Goal: Information Seeking & Learning: Learn about a topic

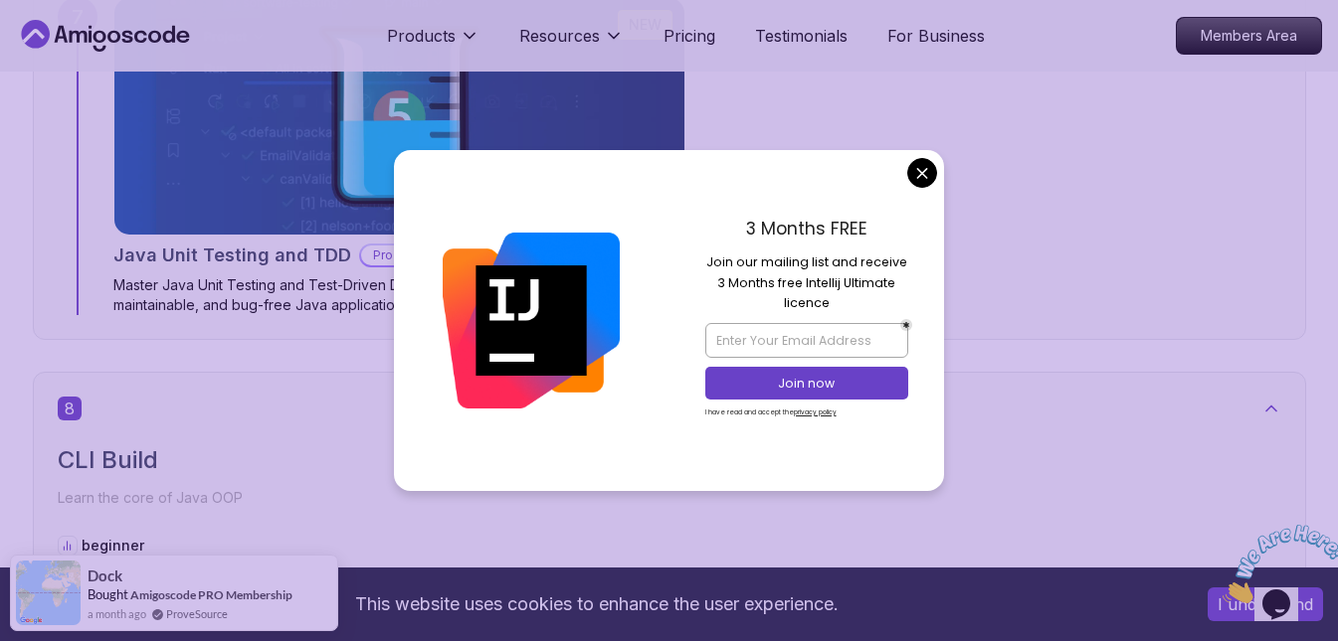
scroll to position [6365, 0]
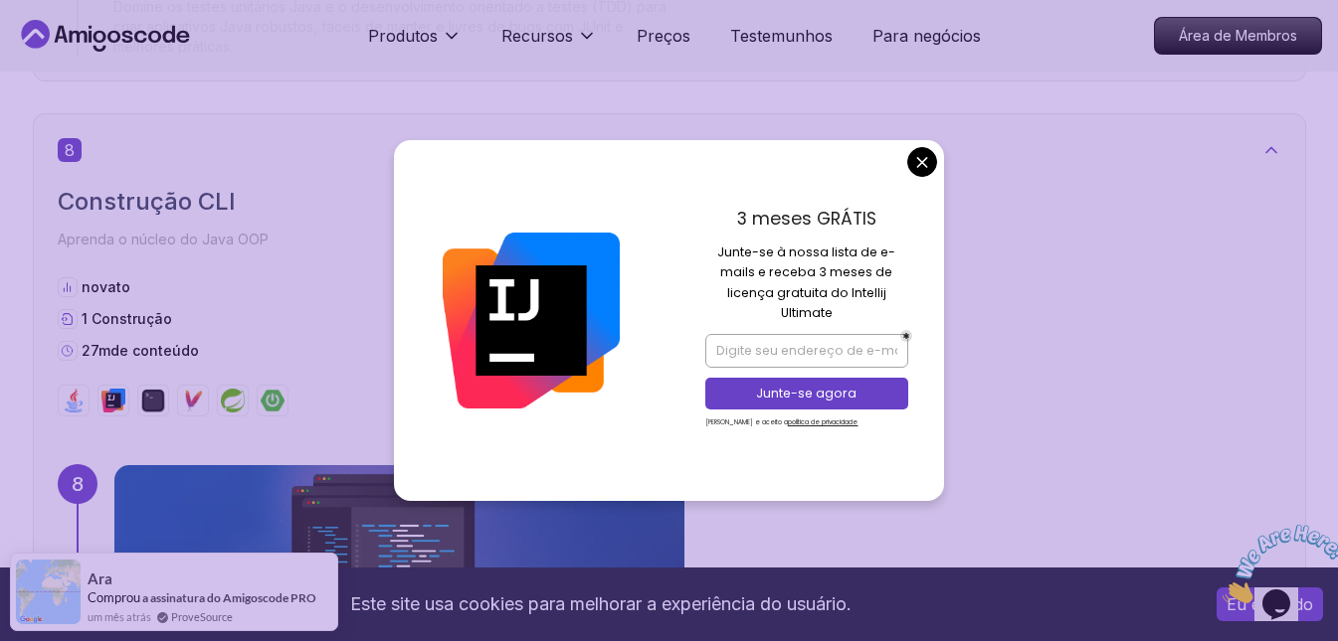
drag, startPoint x: 920, startPoint y: 164, endPoint x: 885, endPoint y: 177, distance: 37.1
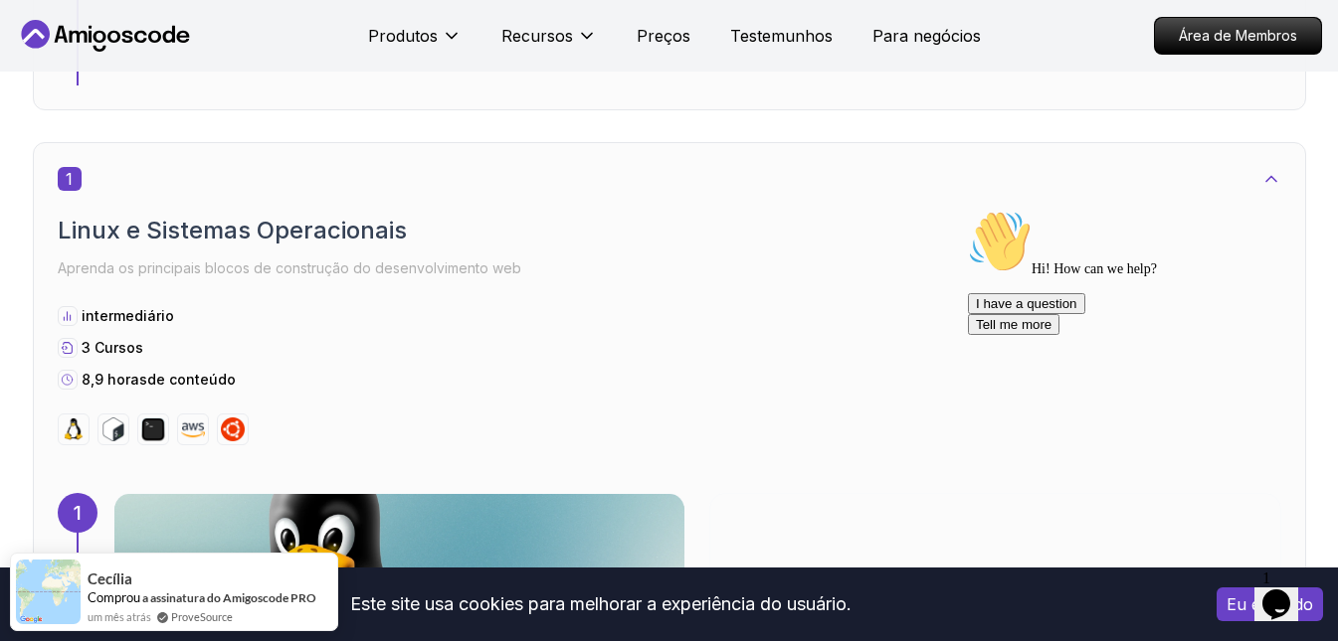
scroll to position [1193, 0]
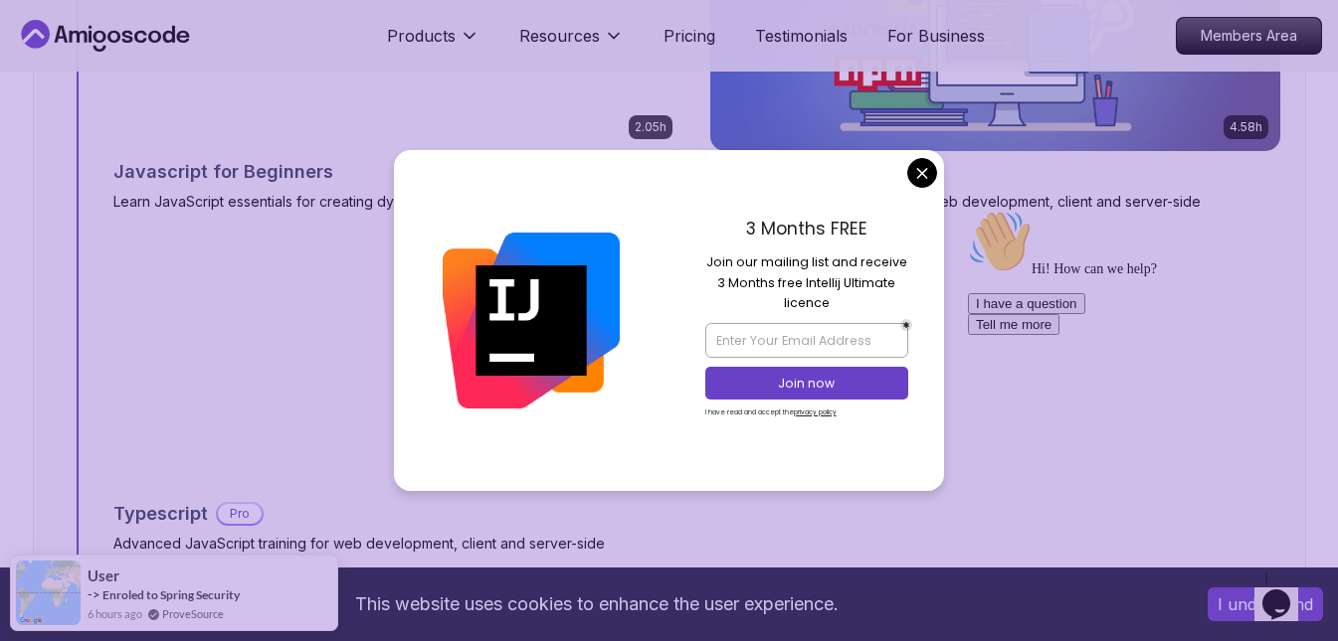
scroll to position [4475, 0]
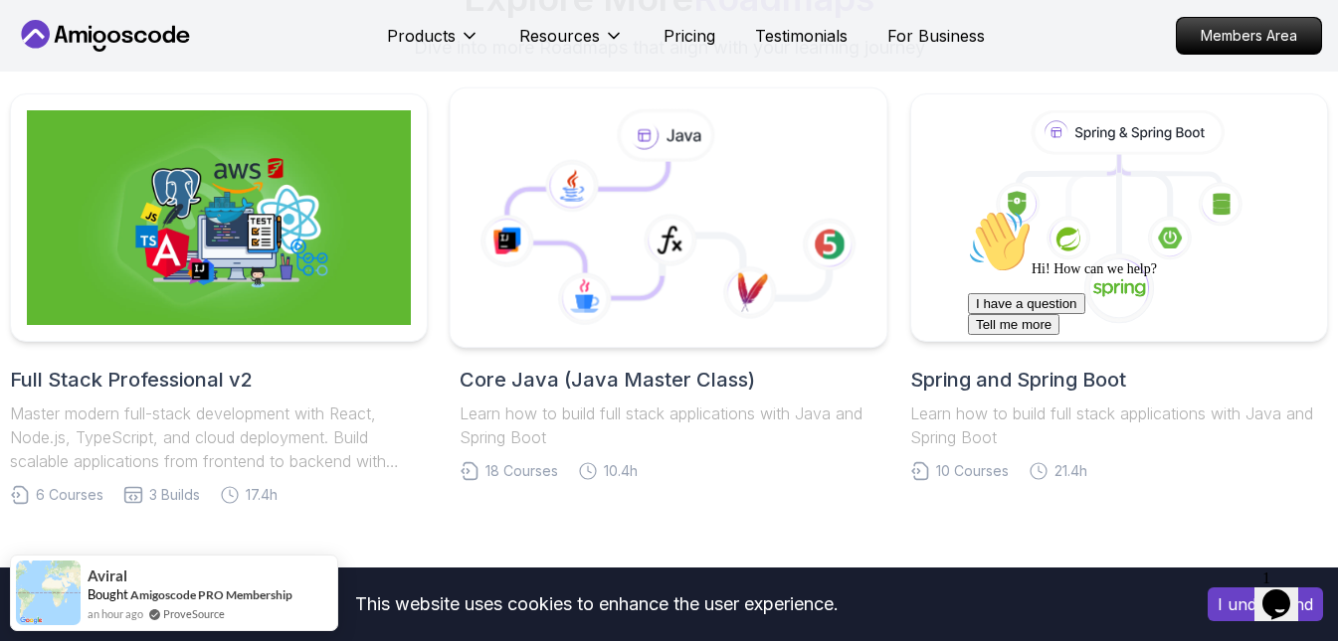
scroll to position [6166, 0]
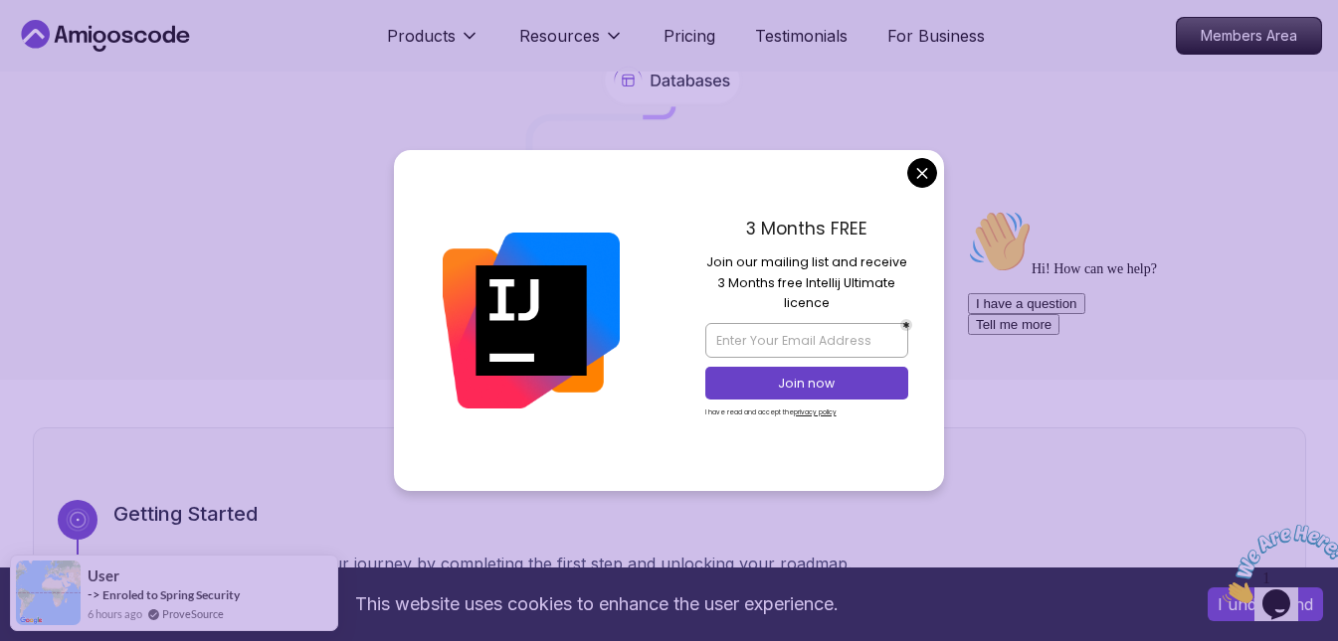
scroll to position [398, 0]
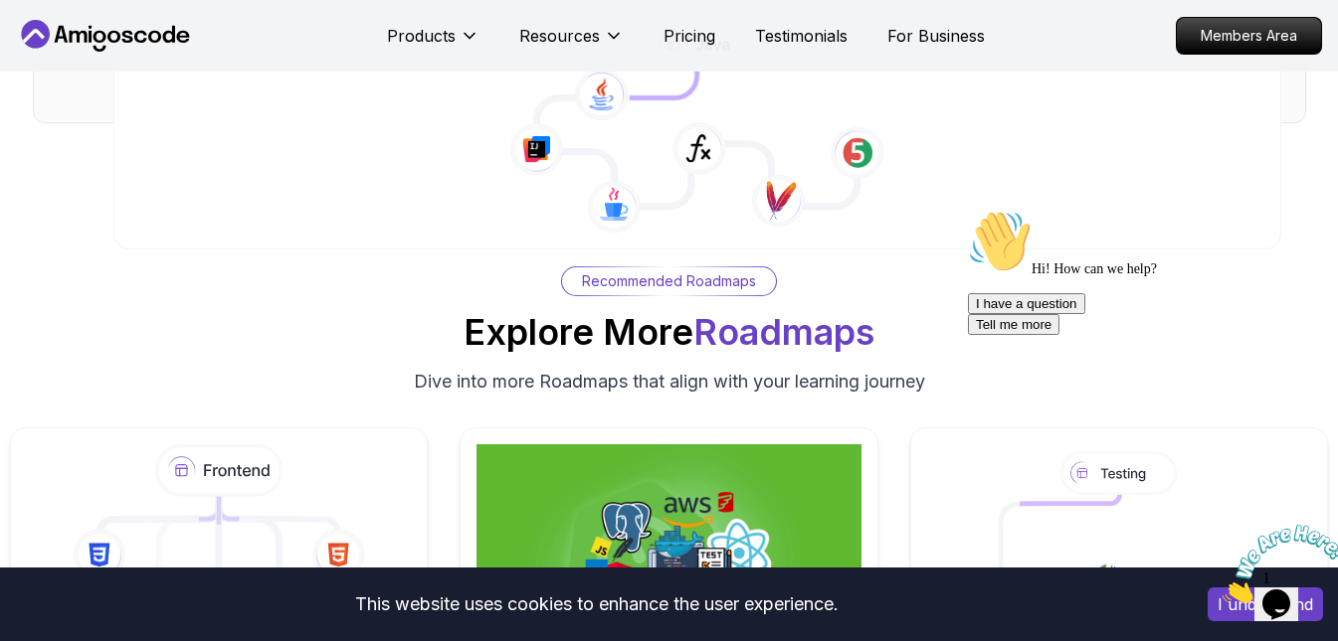
scroll to position [4973, 0]
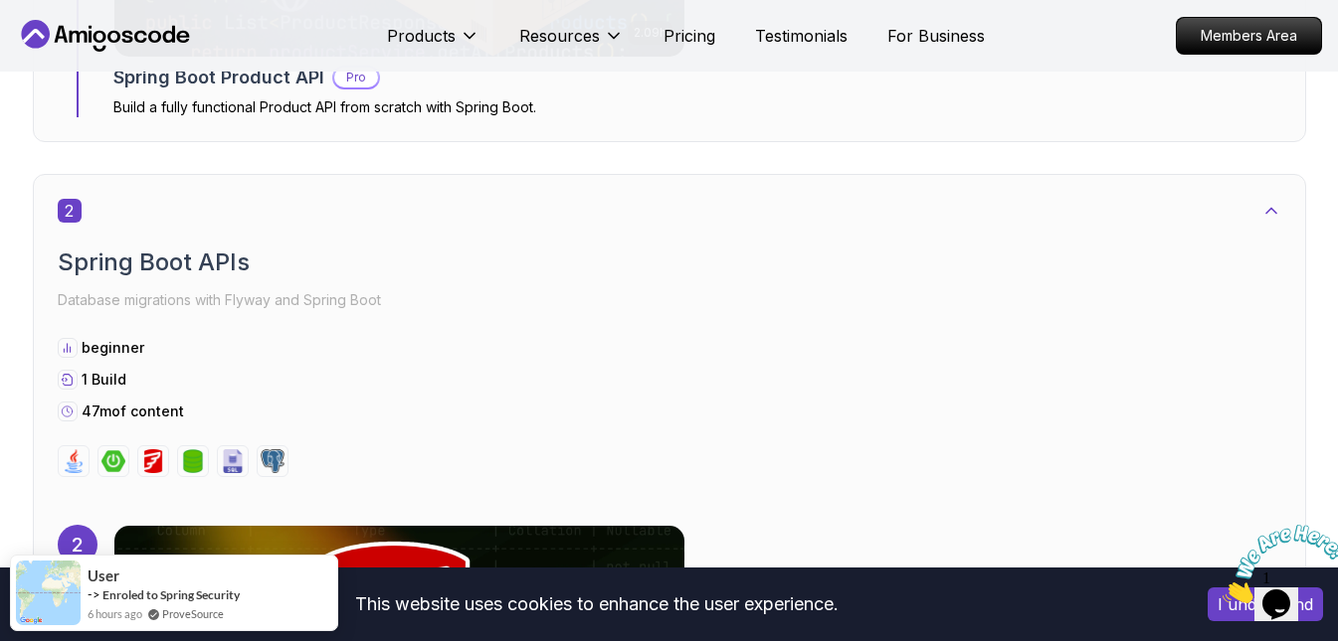
scroll to position [1691, 0]
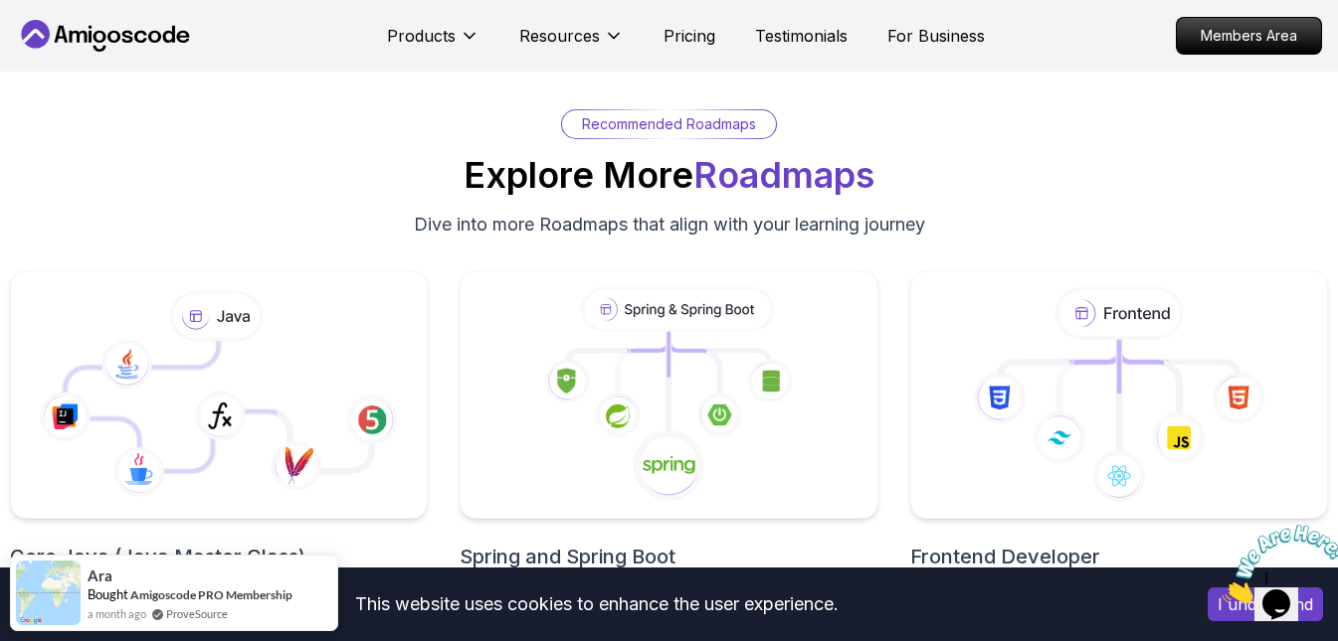
scroll to position [6345, 0]
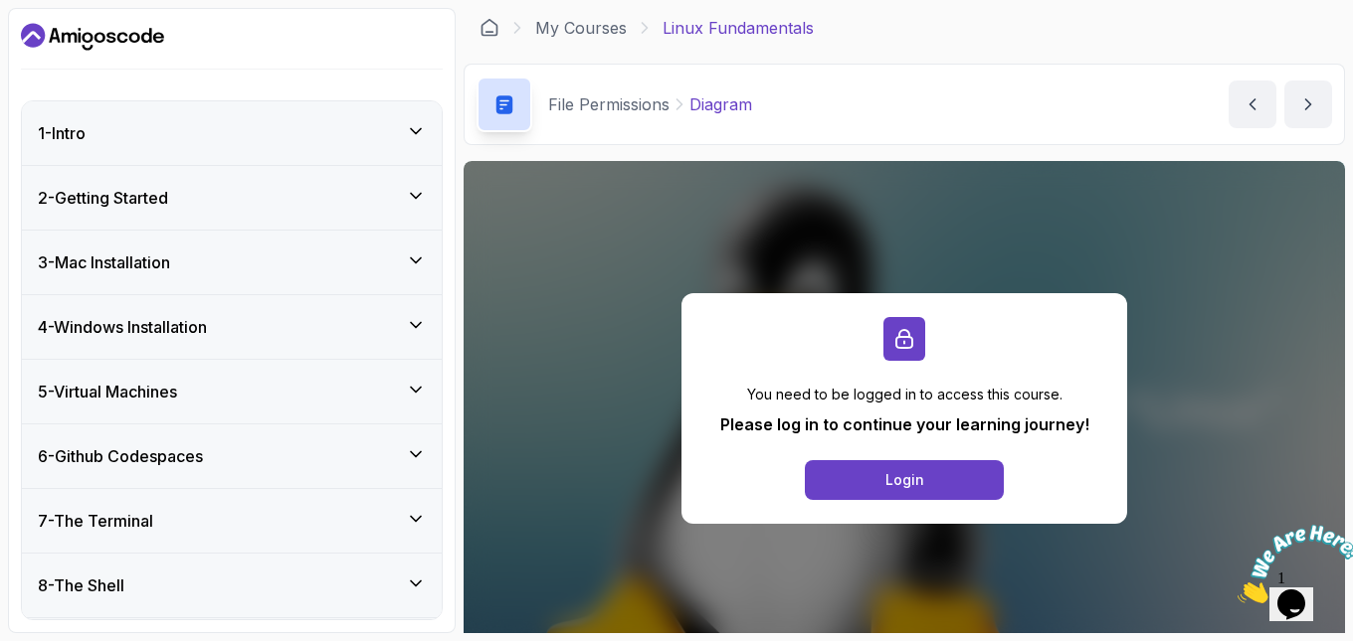
click at [380, 134] on div "1 - Intro" at bounding box center [232, 133] width 388 height 24
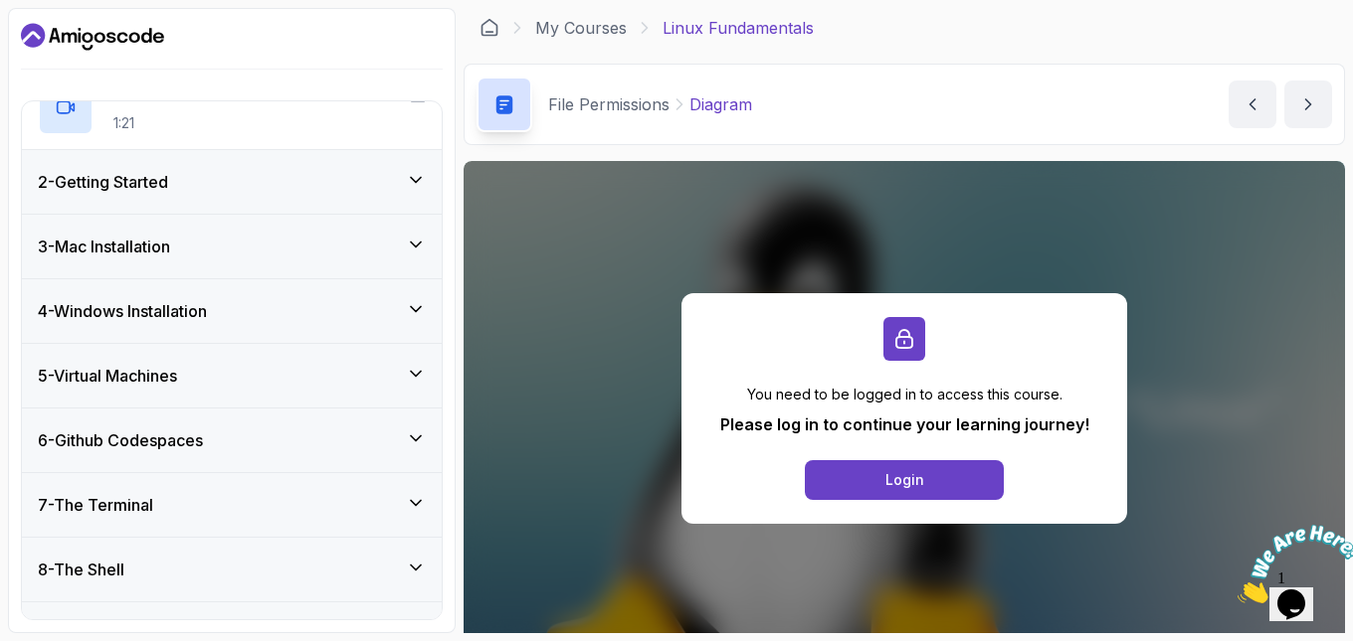
click at [388, 194] on div "2 - Getting Started" at bounding box center [232, 182] width 388 height 24
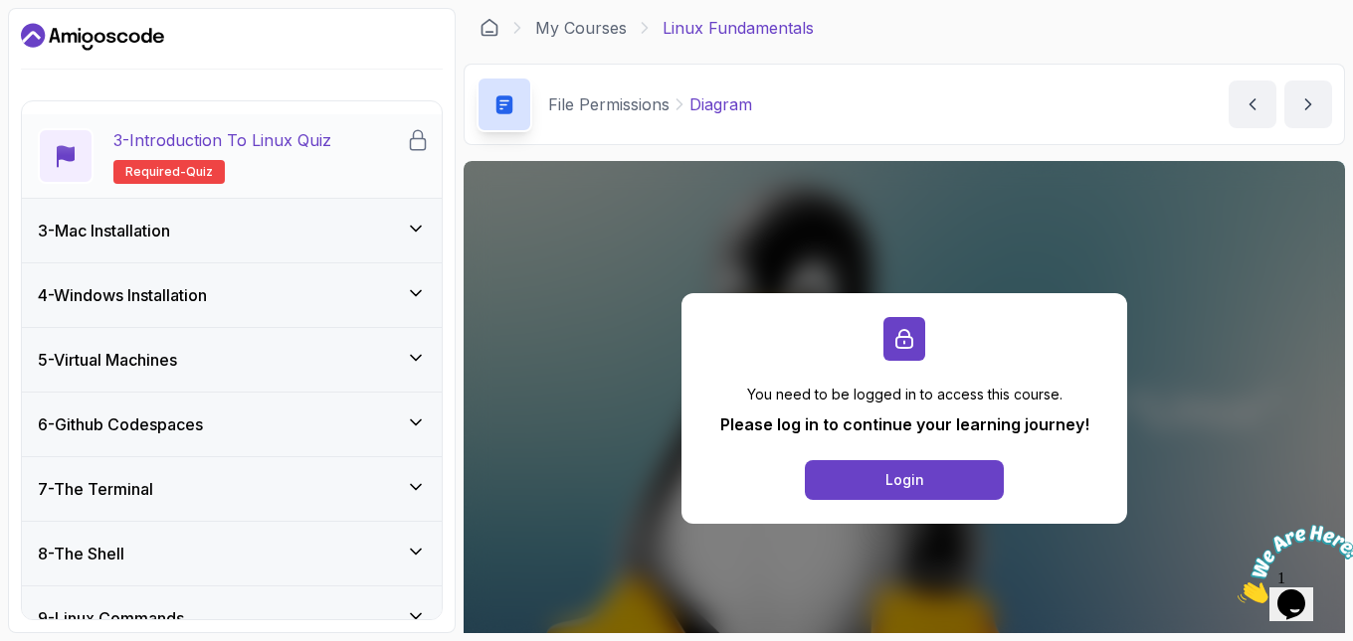
scroll to position [366, 0]
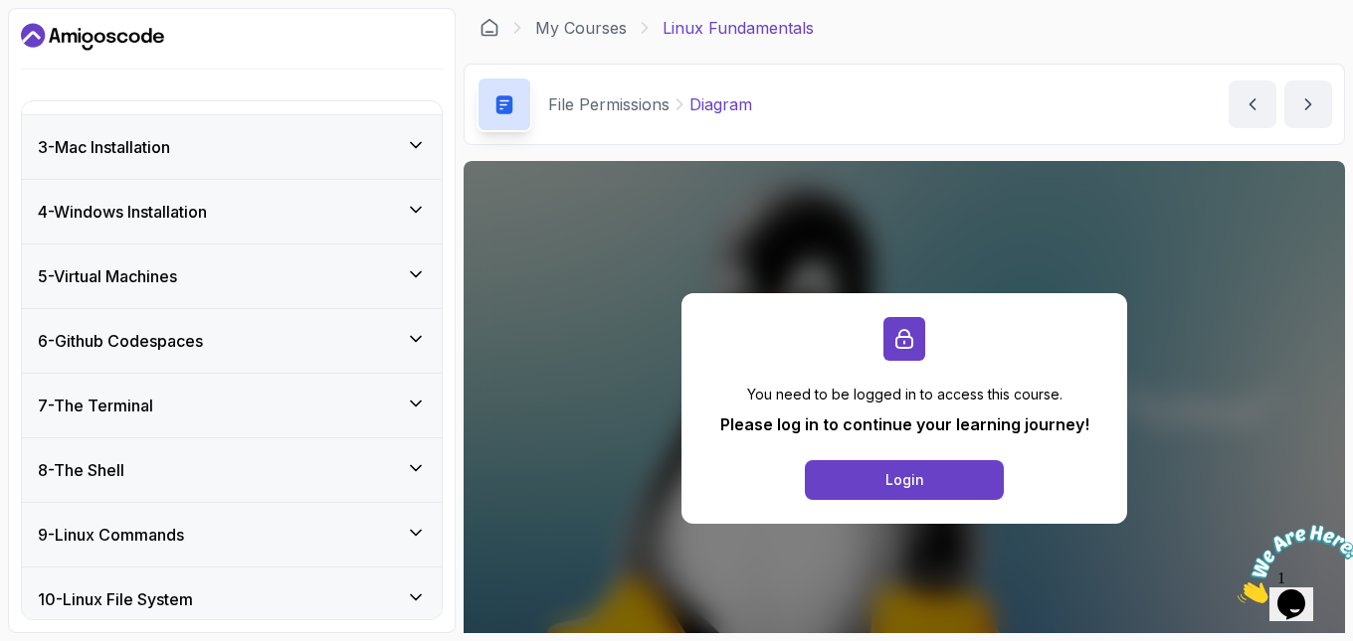
click at [378, 130] on div "3 - Mac Installation" at bounding box center [232, 147] width 420 height 64
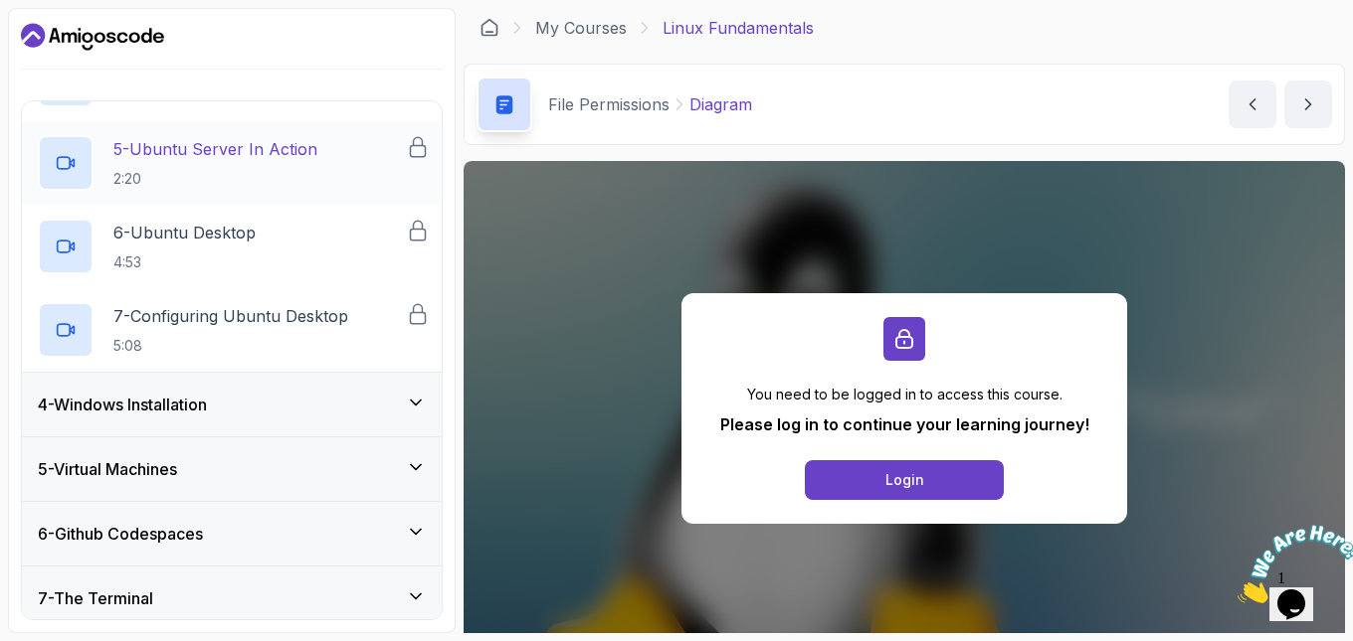
scroll to position [1035, 0]
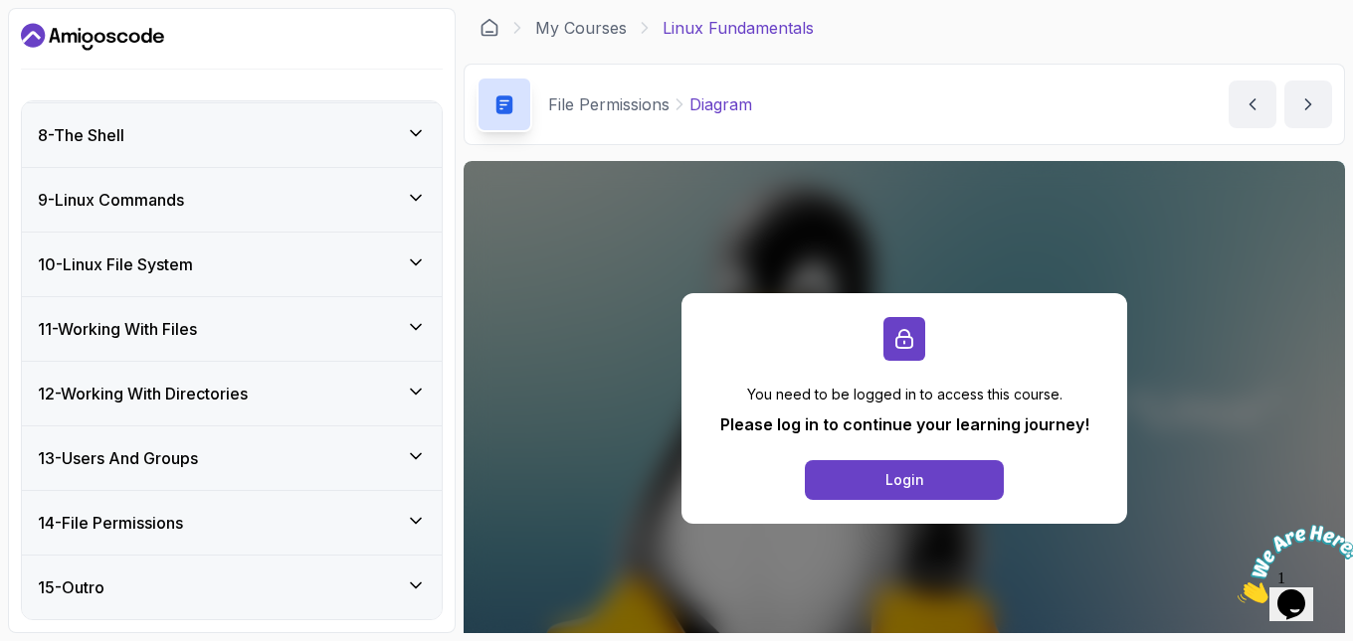
click at [344, 206] on div "9 - Linux Commands" at bounding box center [232, 200] width 388 height 24
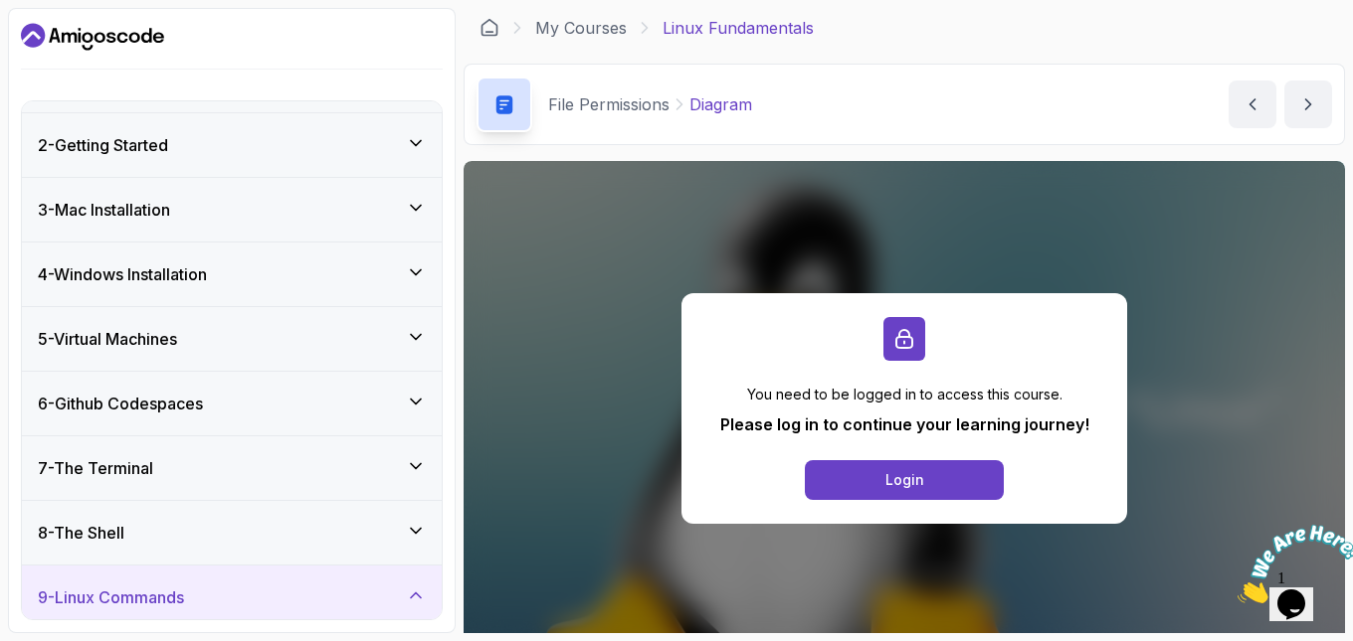
scroll to position [0, 0]
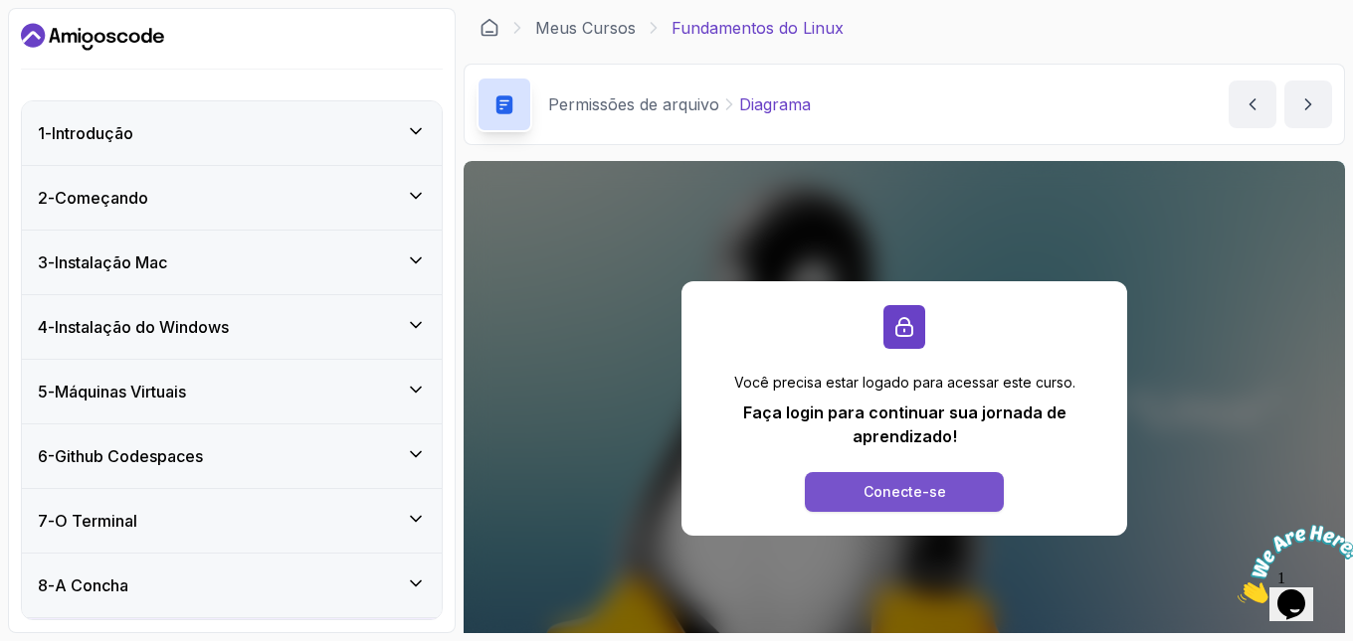
click at [880, 486] on font "Conecte-se" at bounding box center [904, 491] width 83 height 17
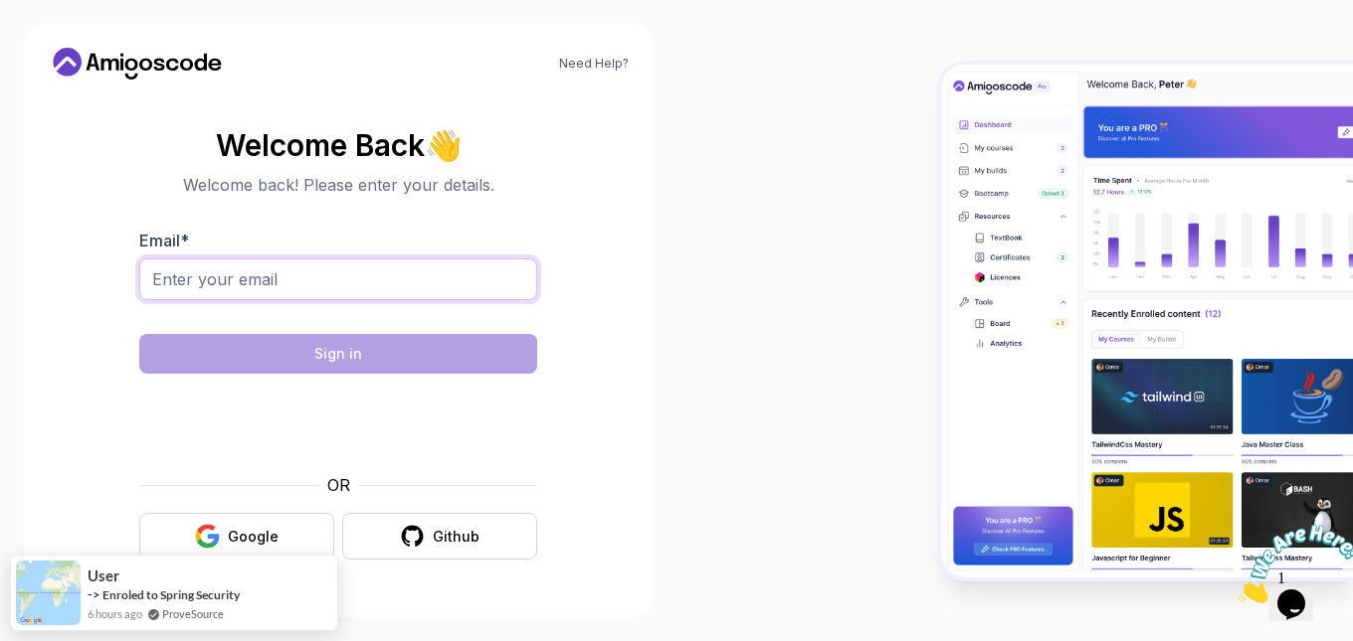
click at [322, 278] on input "Email *" at bounding box center [338, 280] width 398 height 42
type input "[EMAIL_ADDRESS][DOMAIN_NAME]"
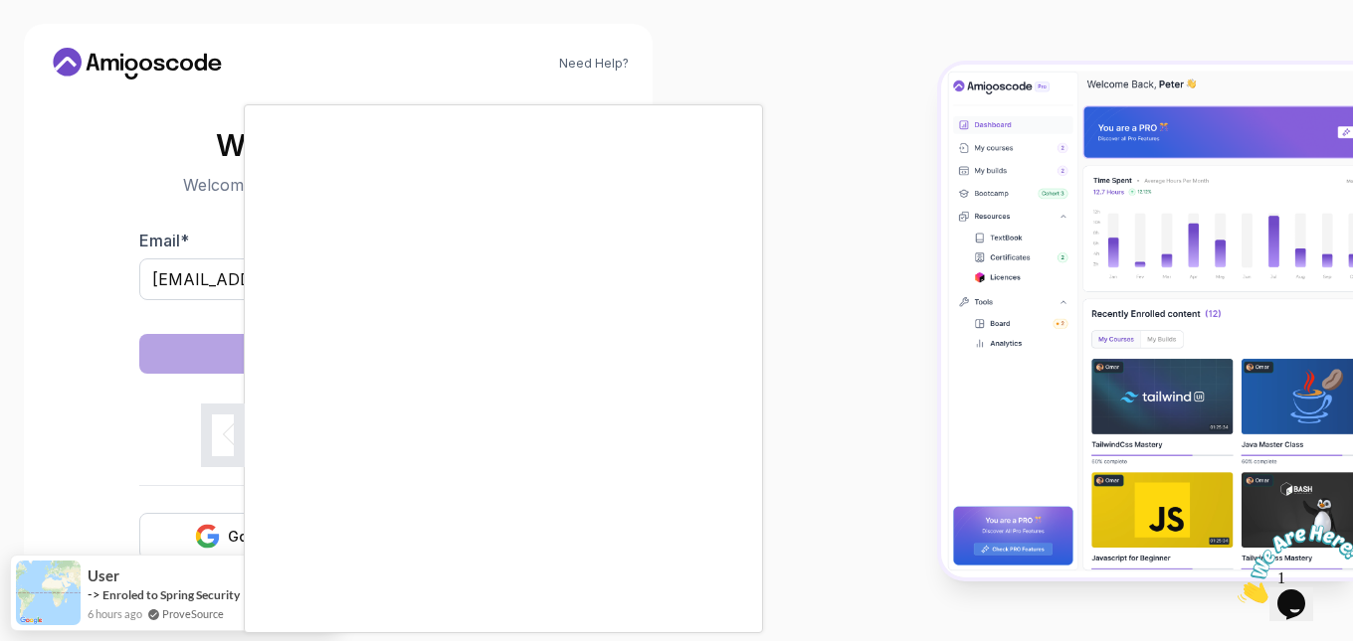
click at [155, 250] on div at bounding box center [676, 320] width 1353 height 641
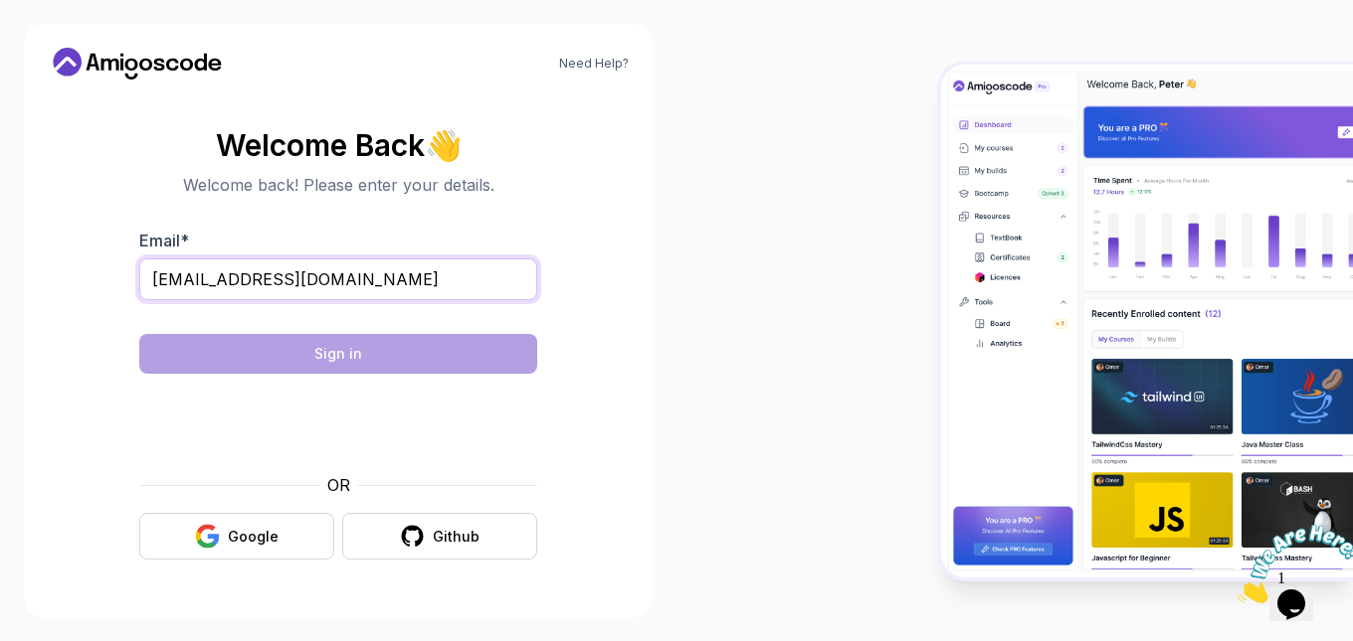
drag, startPoint x: 425, startPoint y: 283, endPoint x: 84, endPoint y: 267, distance: 341.5
click at [81, 266] on section "Welcome Back 👋 Welcome back! Please enter your details. Email * [EMAIL_ADDRESS]…" at bounding box center [338, 344] width 581 height 470
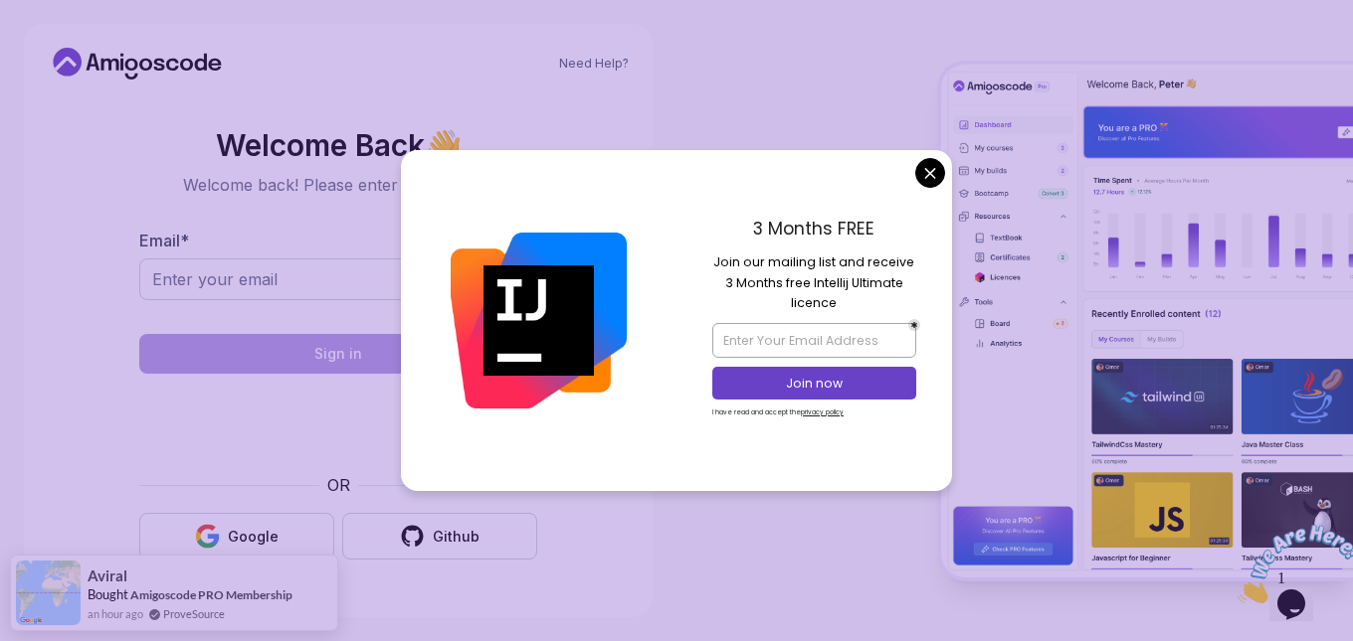
click at [928, 179] on body "Need Help? Welcome Back 👋 Welcome back! Please enter your details. Email * Sign…" at bounding box center [676, 320] width 1353 height 641
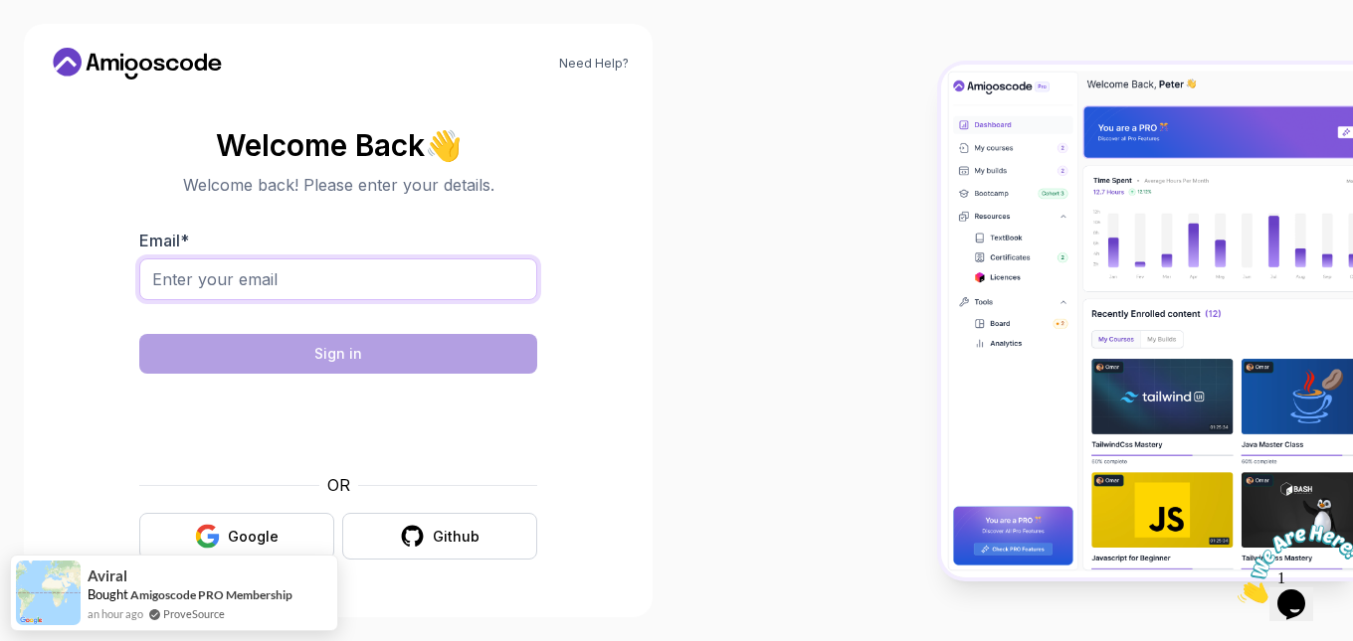
paste input "mejis78330@chaublog.com"
type input "mejis78330@chaublog.com"
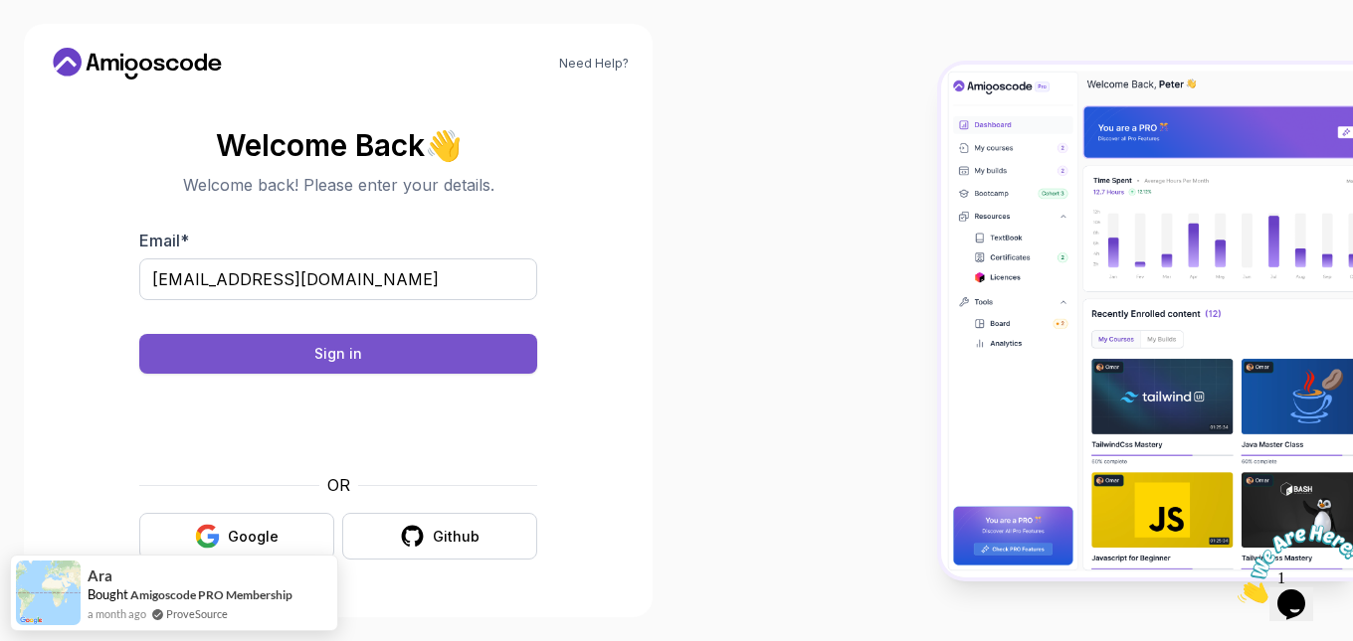
click at [377, 357] on button "Sign in" at bounding box center [338, 354] width 398 height 40
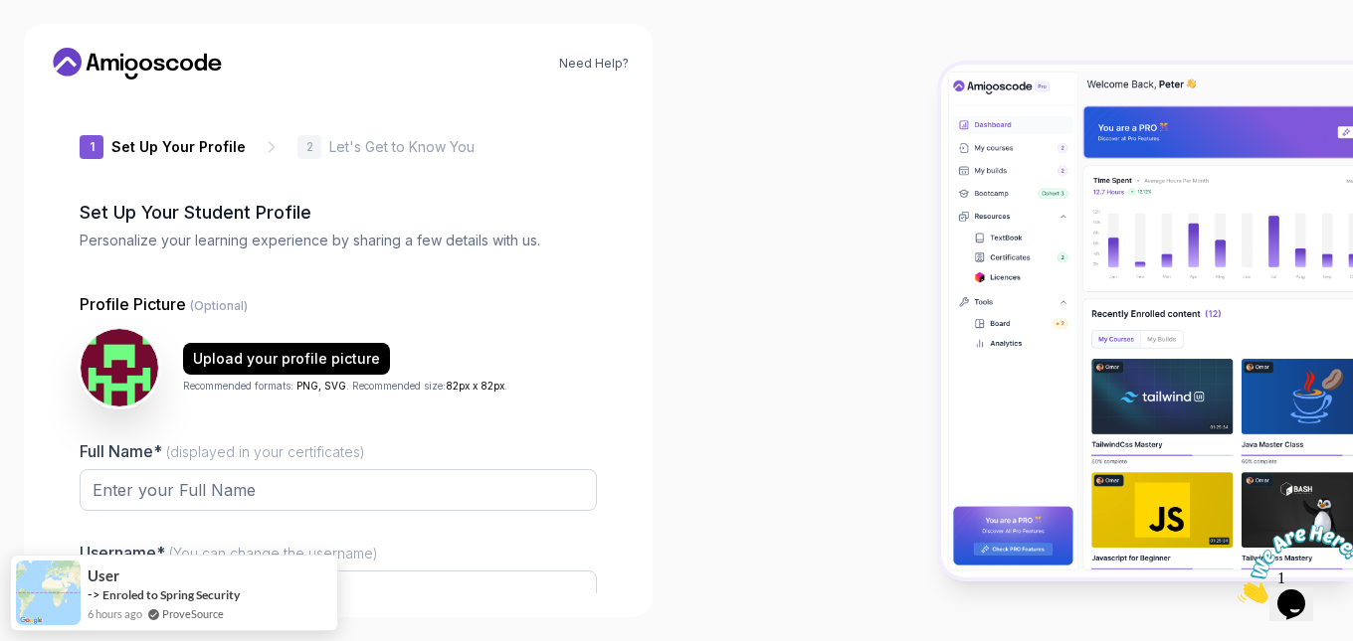
type input "charmingbisone6812"
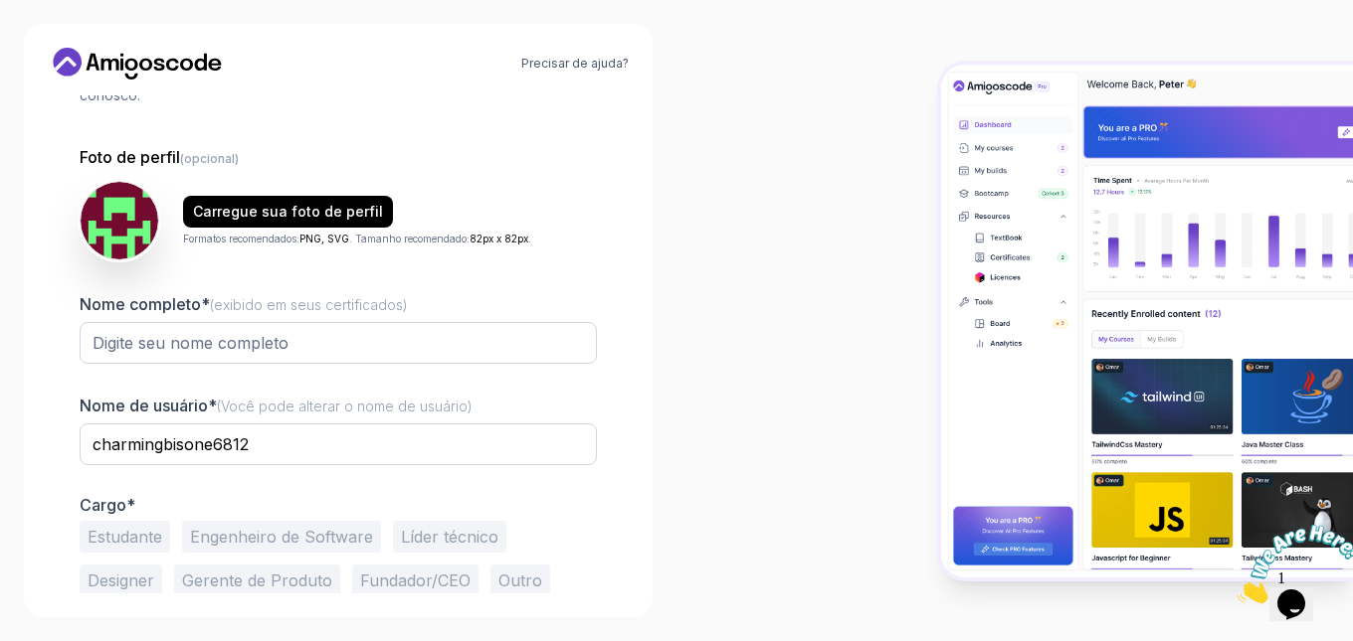
scroll to position [199, 0]
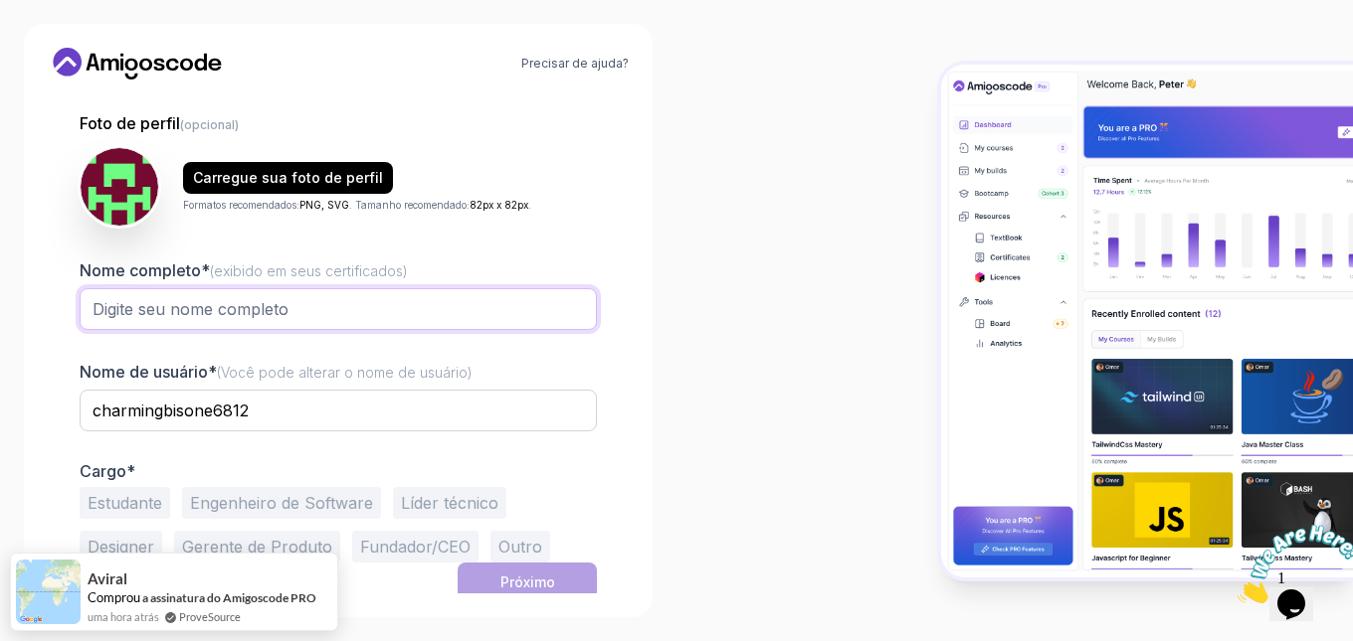
click at [274, 307] on input "Nome completo* (exibido em seus certificados)" at bounding box center [338, 309] width 517 height 42
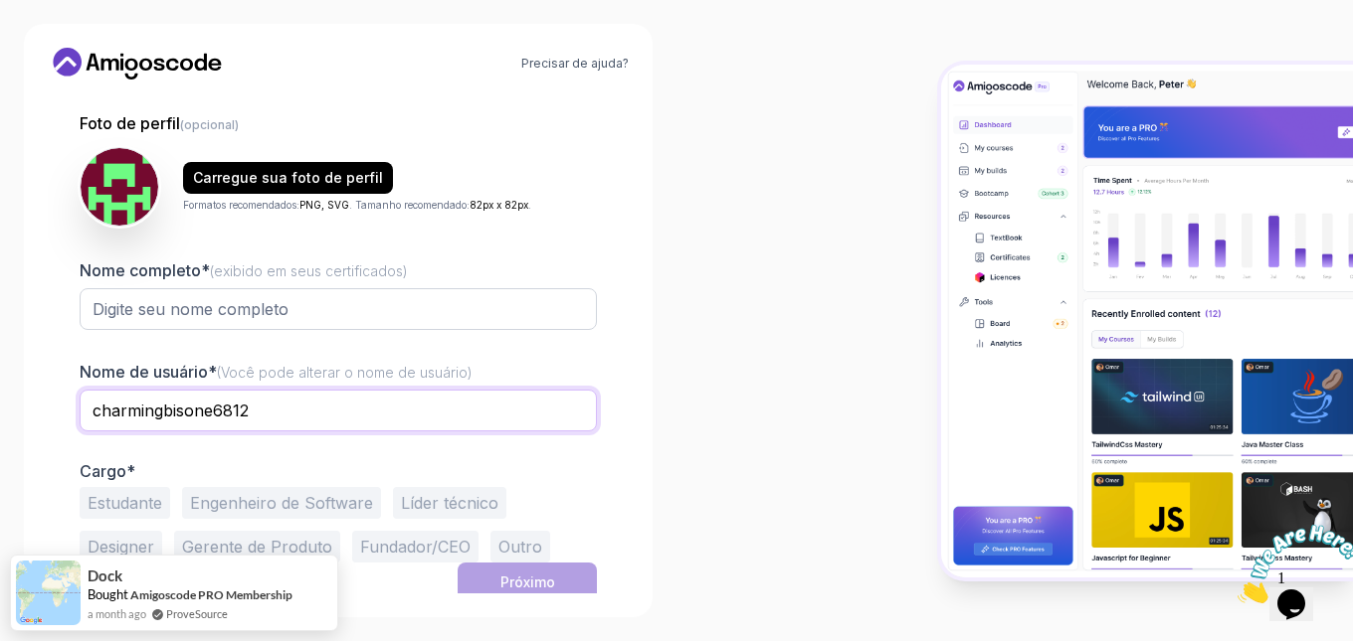
drag, startPoint x: 91, startPoint y: 412, endPoint x: 160, endPoint y: 413, distance: 68.6
click at [160, 413] on input "charmingbisone6812" at bounding box center [338, 411] width 517 height 42
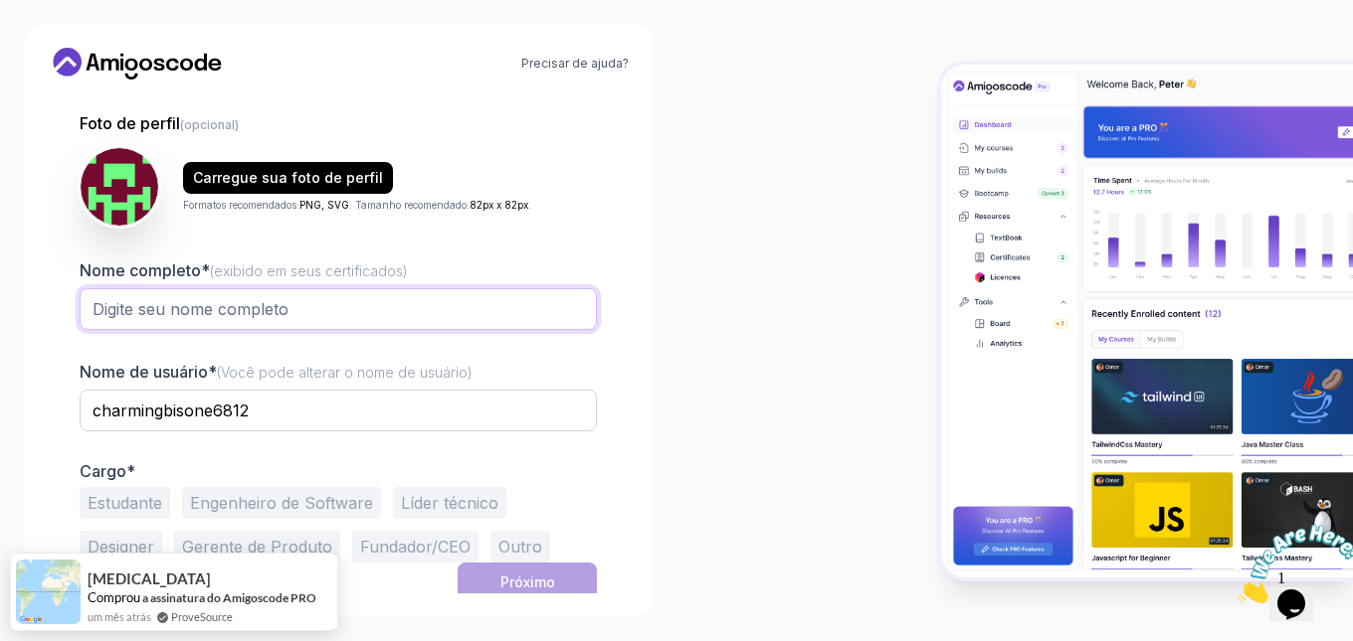
paste input "charming"
click at [236, 303] on input "charming" at bounding box center [338, 309] width 517 height 42
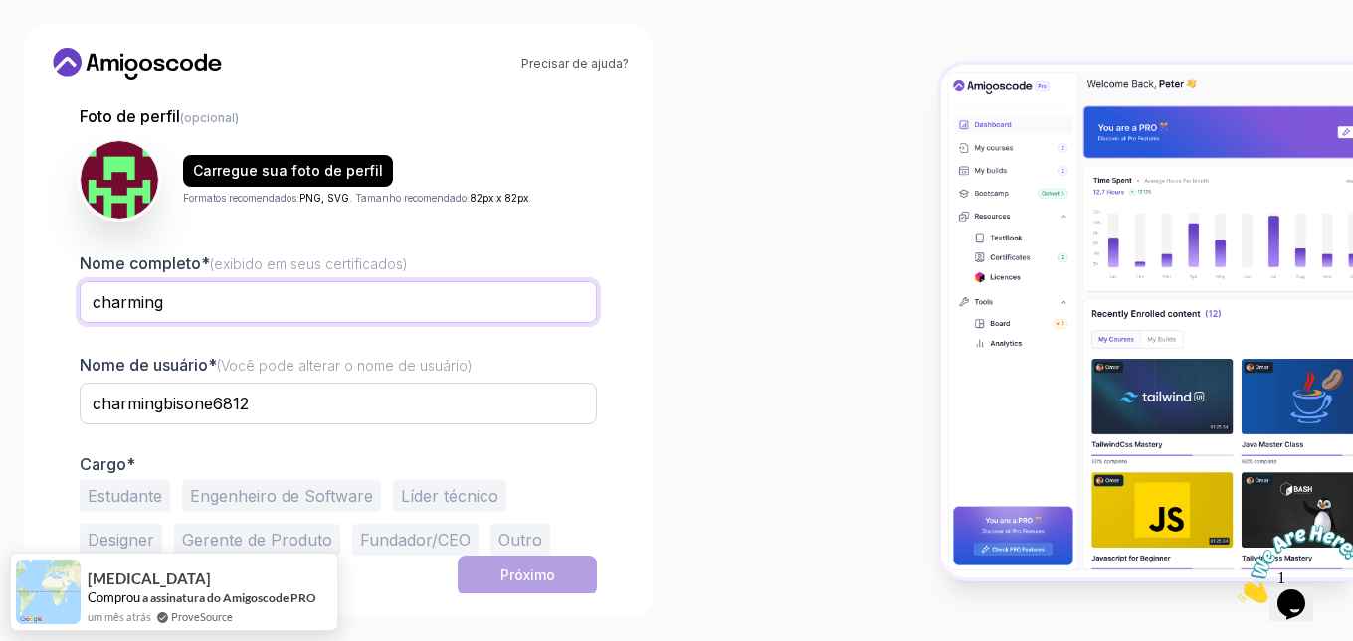
scroll to position [208, 0]
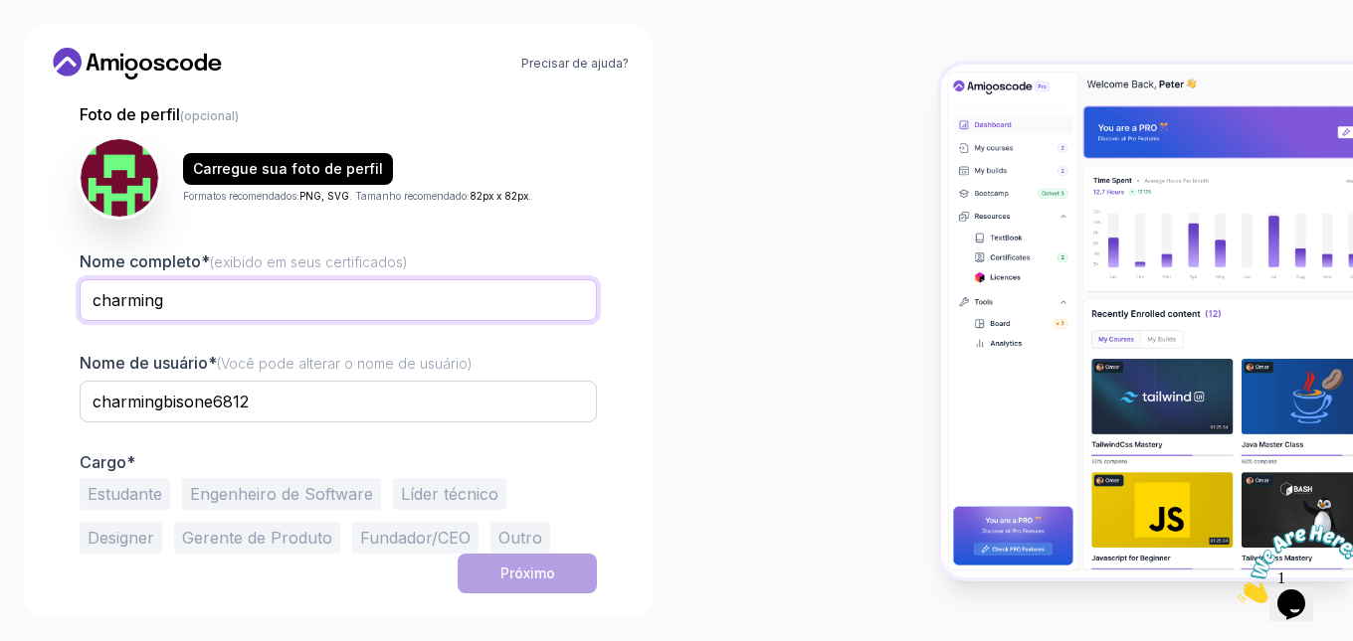
type input "charming"
click at [126, 495] on font "Estudante" at bounding box center [125, 494] width 75 height 20
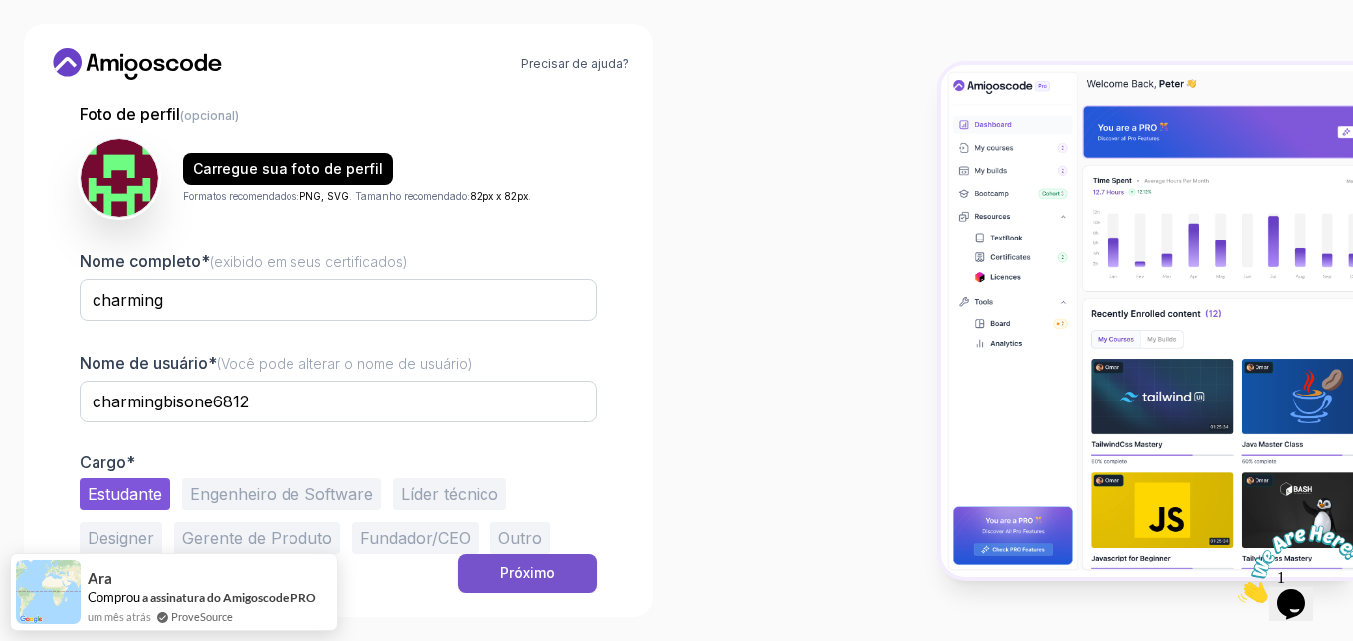
click at [541, 582] on div "Próximo" at bounding box center [527, 574] width 55 height 20
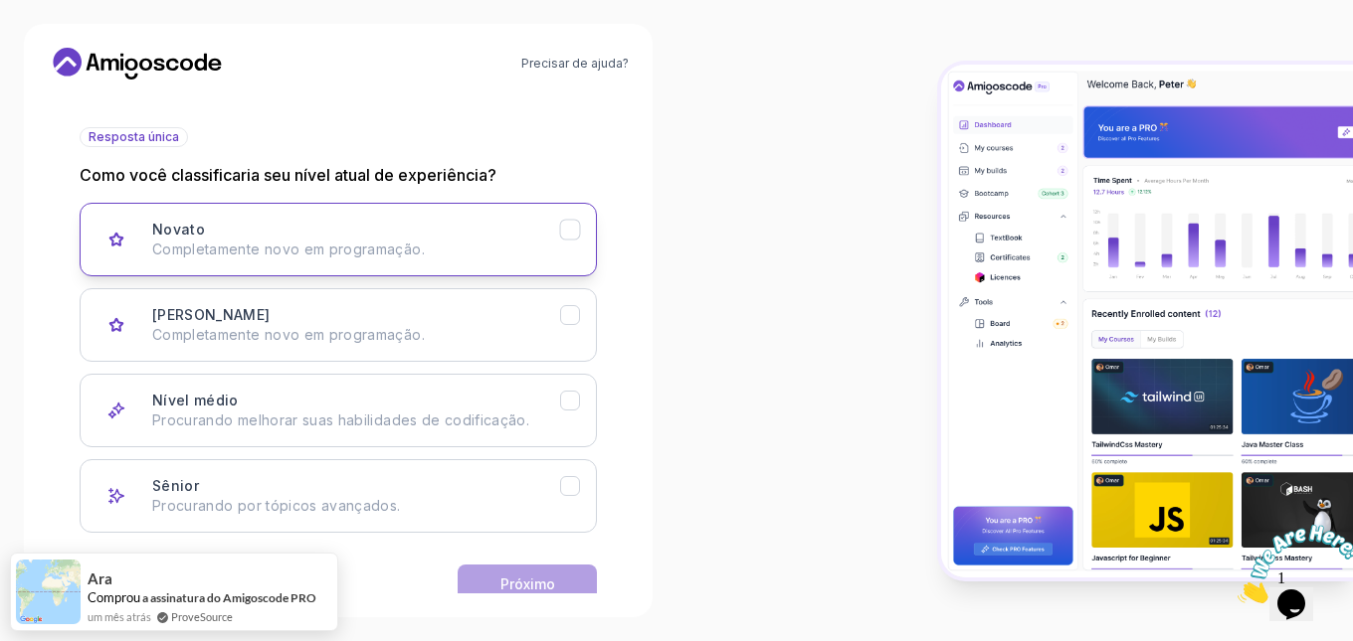
click at [347, 251] on font "Completamente novo em programação." at bounding box center [288, 249] width 273 height 17
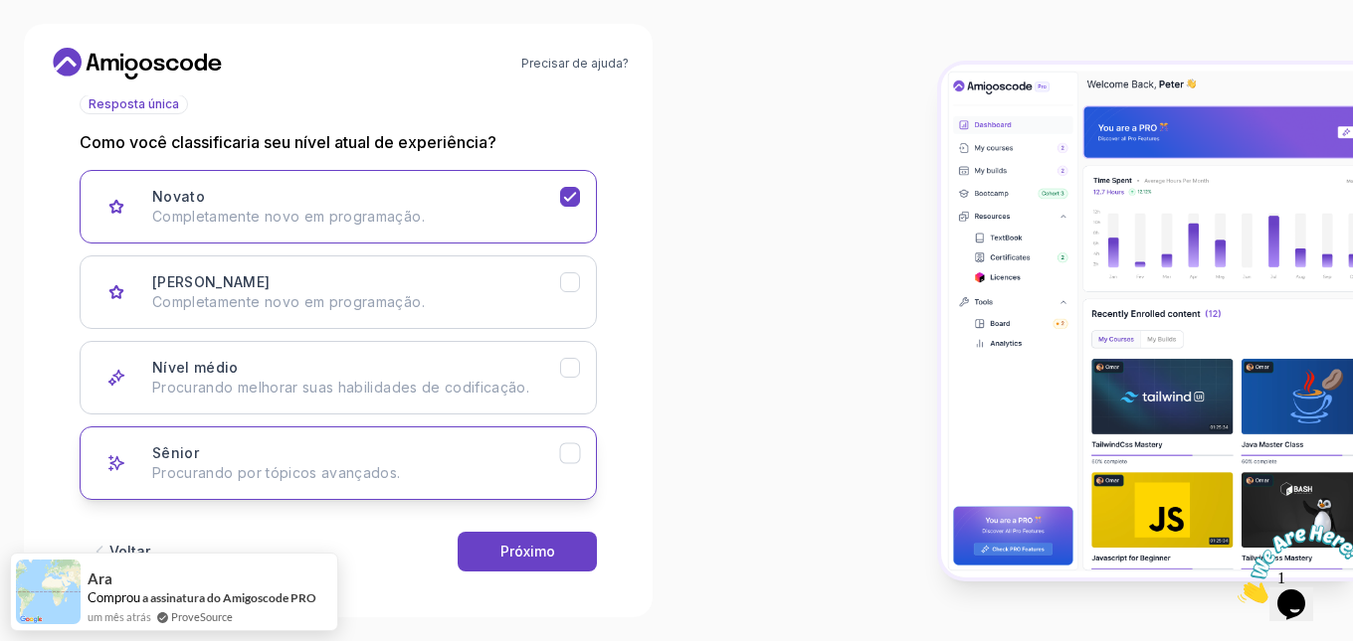
scroll to position [251, 0]
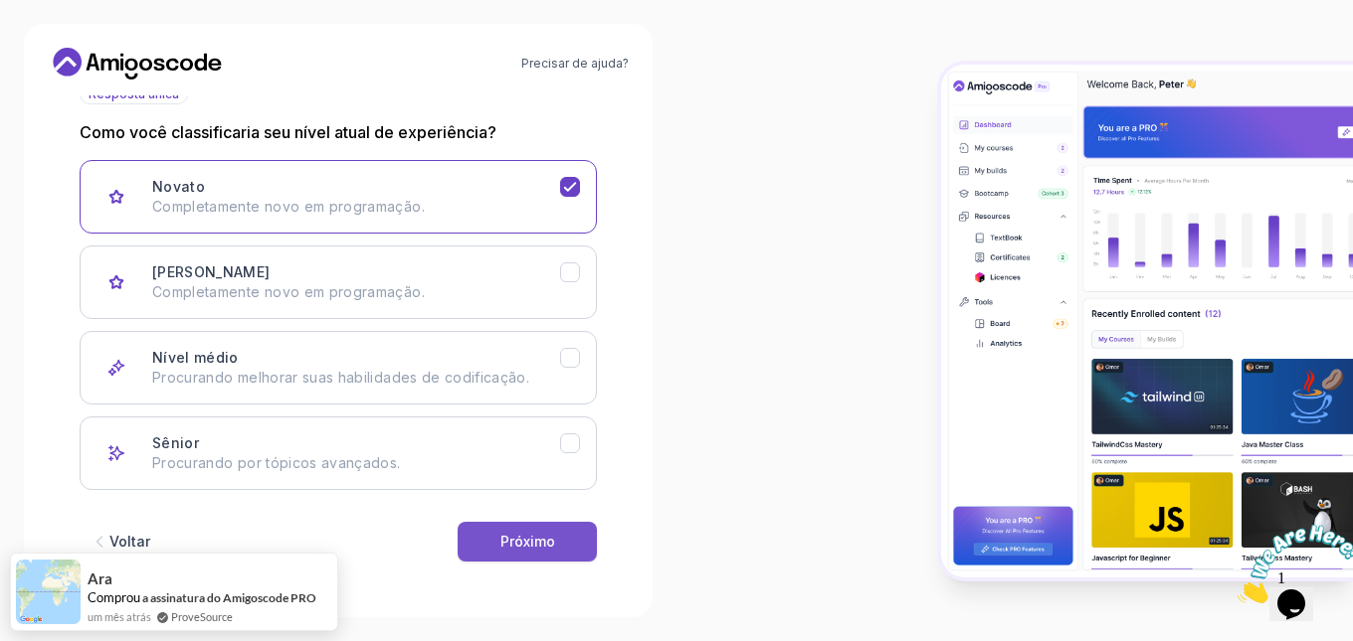
click at [540, 544] on font "Próximo" at bounding box center [527, 541] width 55 height 17
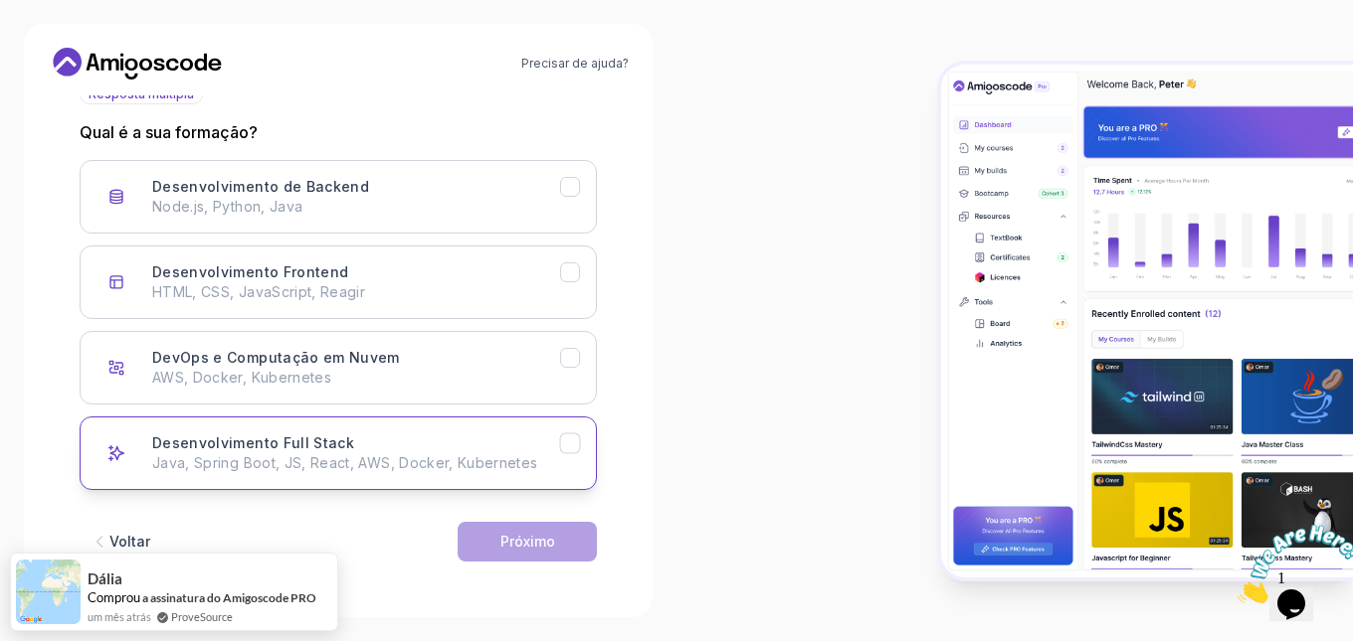
click at [369, 454] on p "Java, Spring Boot, JS, React, AWS, Docker, Kubernetes" at bounding box center [356, 464] width 408 height 20
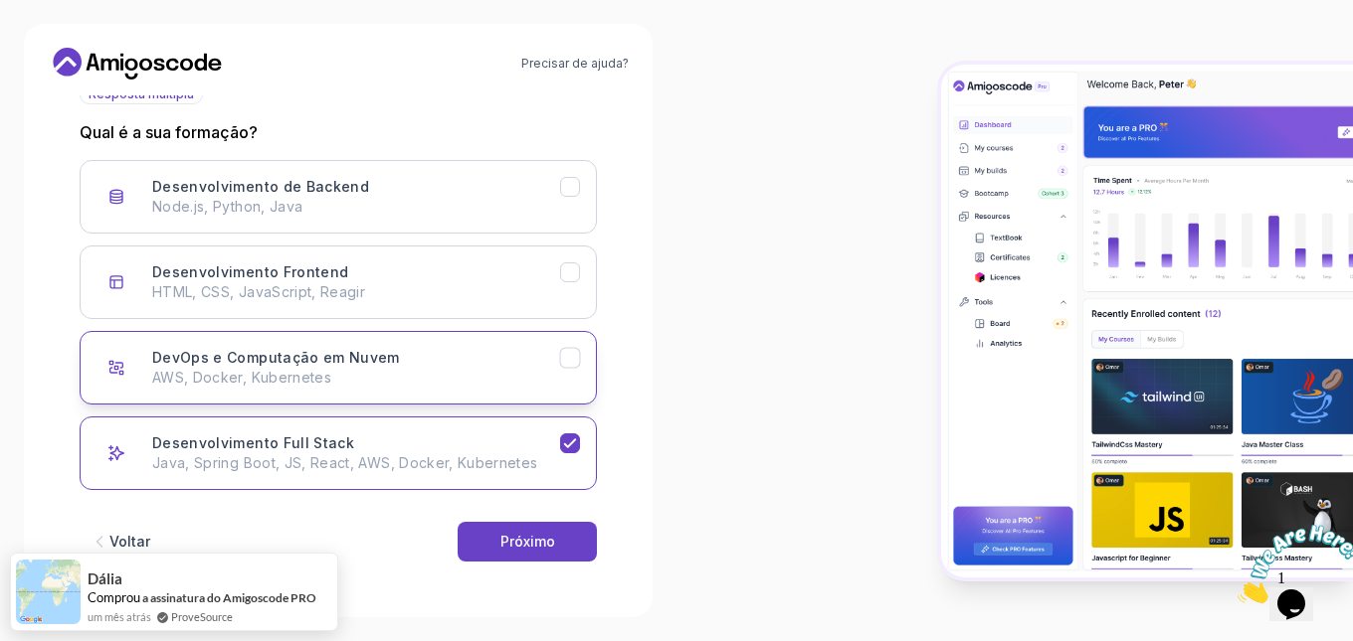
click at [509, 356] on div "DevOps e Computação em Nuvem AWS, Docker, Kubernetes" at bounding box center [356, 368] width 408 height 40
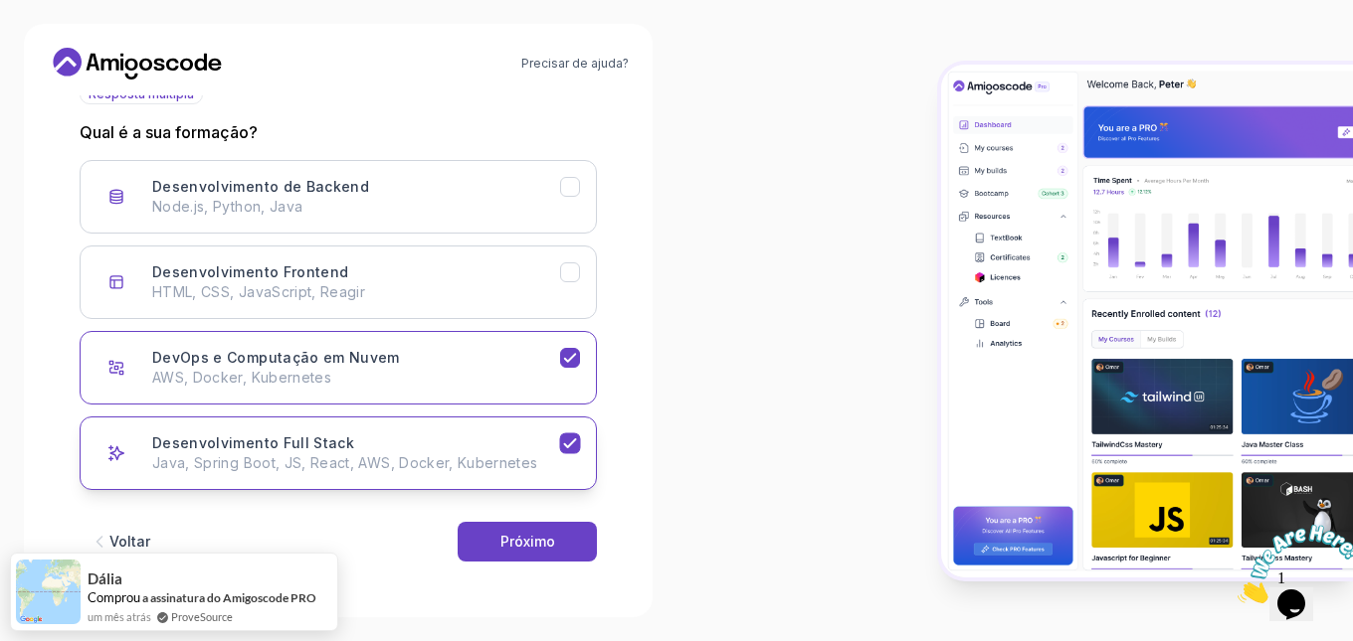
click at [492, 453] on div "Desenvolvimento Full Stack Java, Spring Boot, JS, React, AWS, Docker, Kubernetes" at bounding box center [356, 454] width 408 height 40
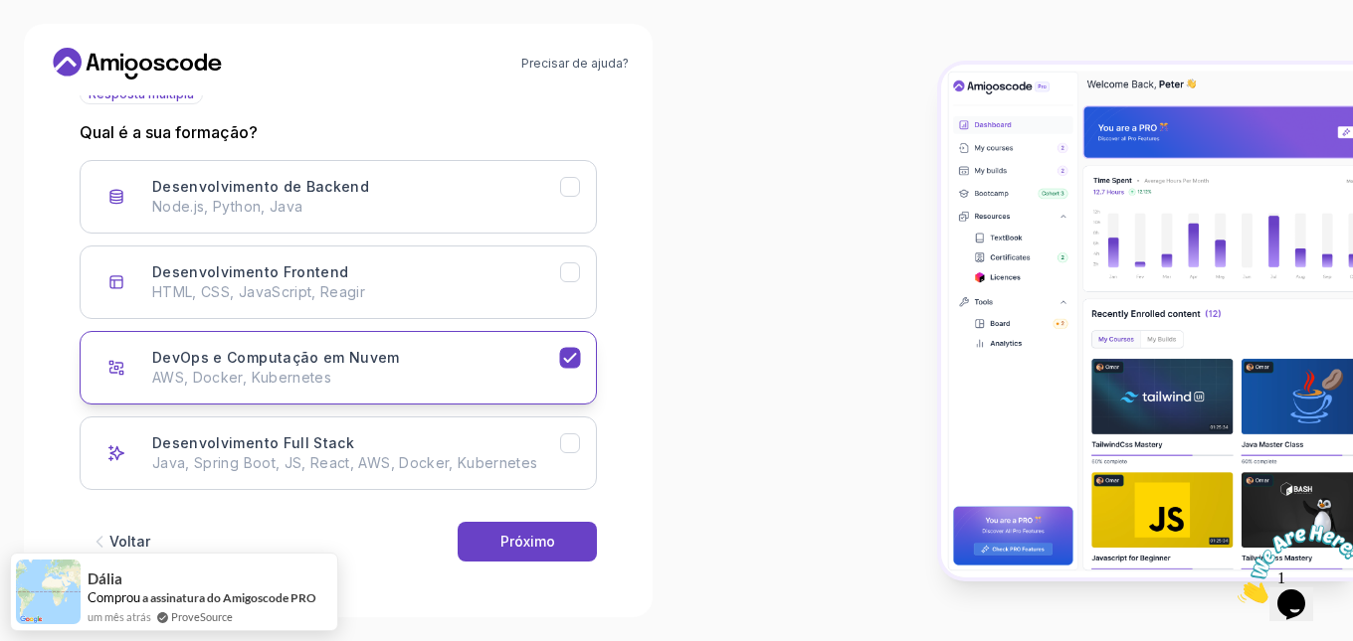
click at [504, 367] on div "DevOps e Computação em Nuvem AWS, Docker, Kubernetes" at bounding box center [356, 368] width 408 height 40
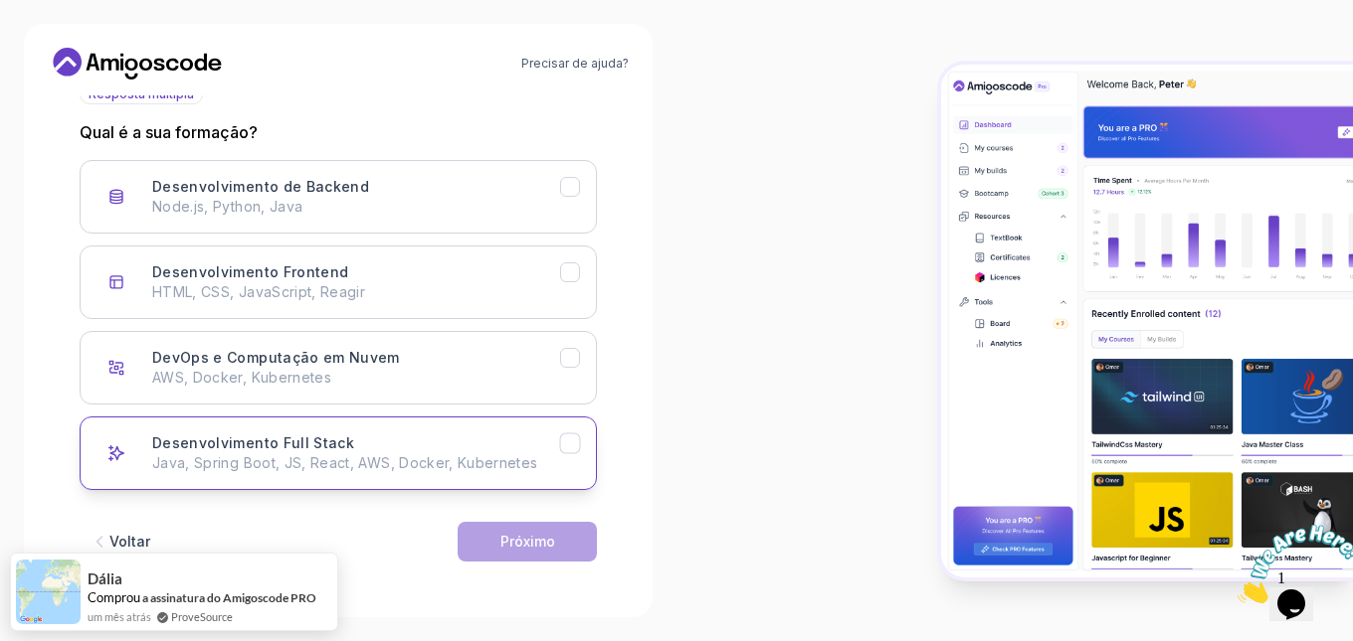
click at [483, 445] on div "Desenvolvimento Full Stack Java, Spring Boot, JS, React, AWS, Docker, Kubernetes" at bounding box center [356, 454] width 408 height 40
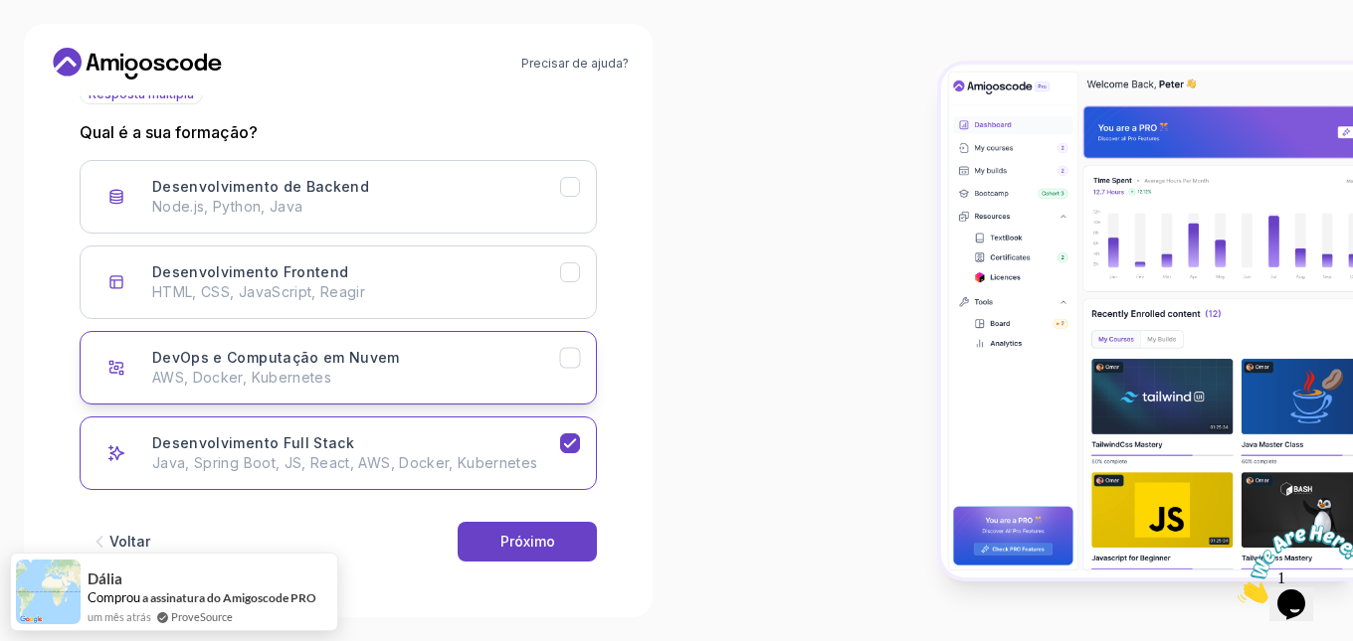
click at [476, 375] on p "AWS, Docker, Kubernetes" at bounding box center [356, 378] width 408 height 20
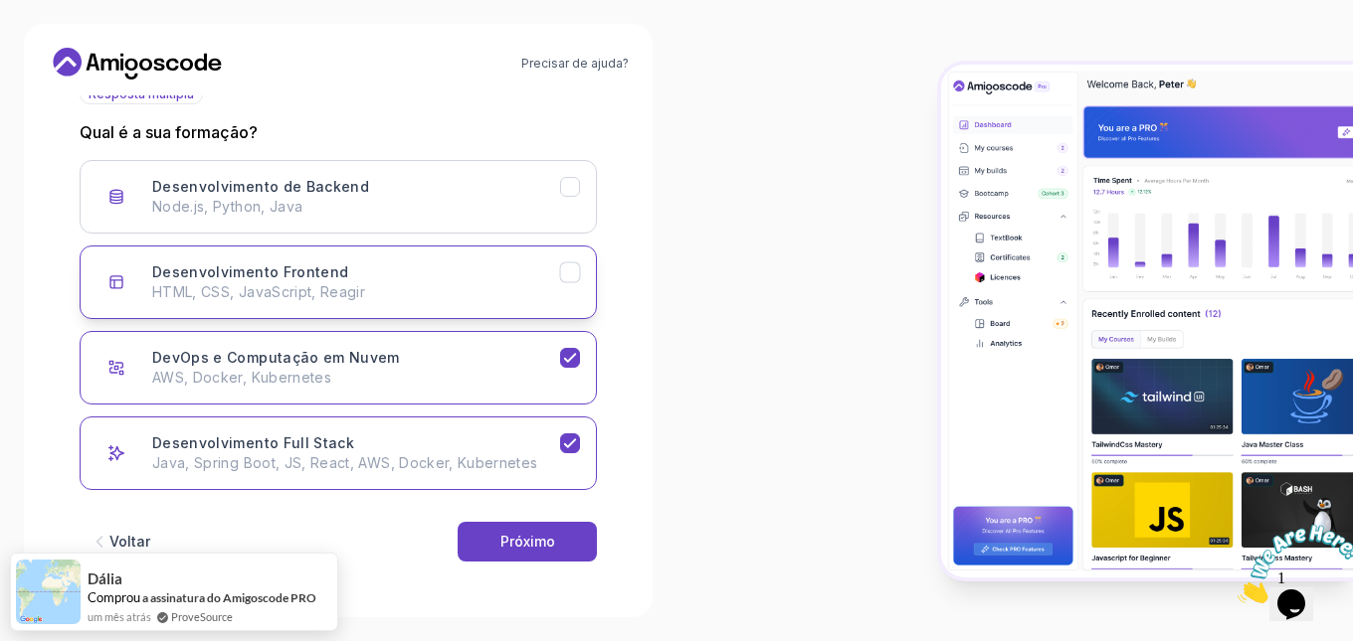
click at [471, 293] on p "HTML, CSS, JavaScript, Reagir" at bounding box center [356, 292] width 408 height 20
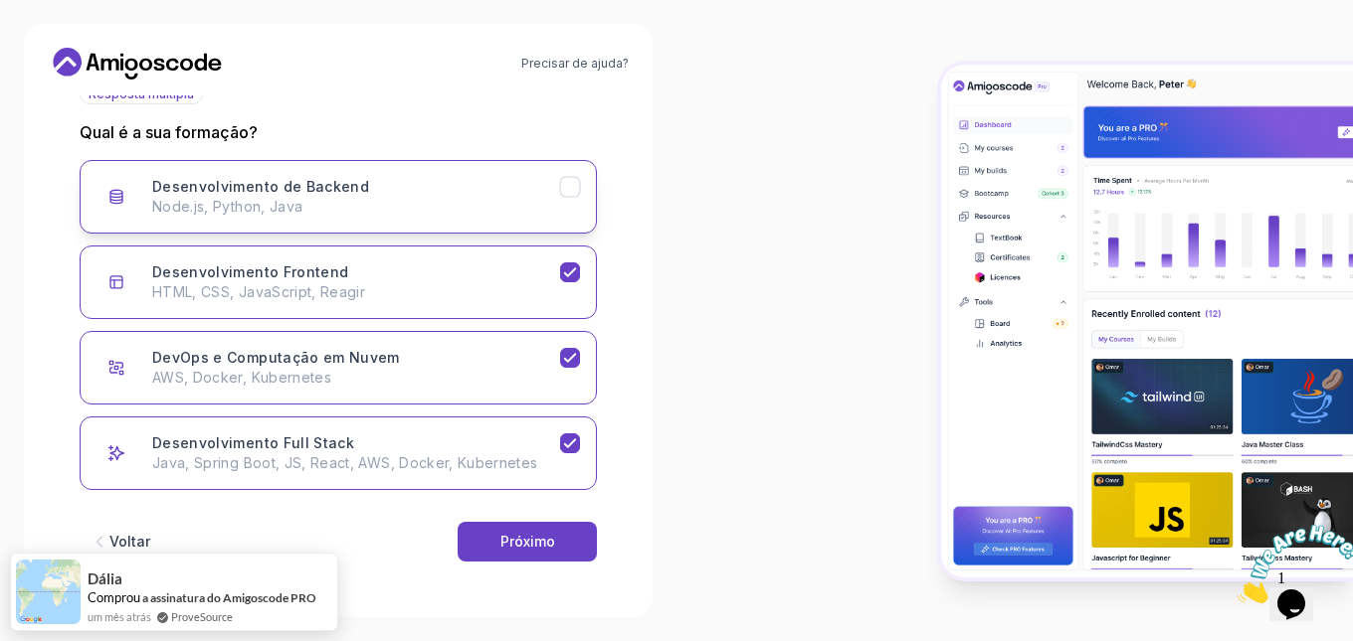
click at [488, 186] on div "Desenvolvimento de Backend Node.js, Python, Java" at bounding box center [356, 197] width 408 height 40
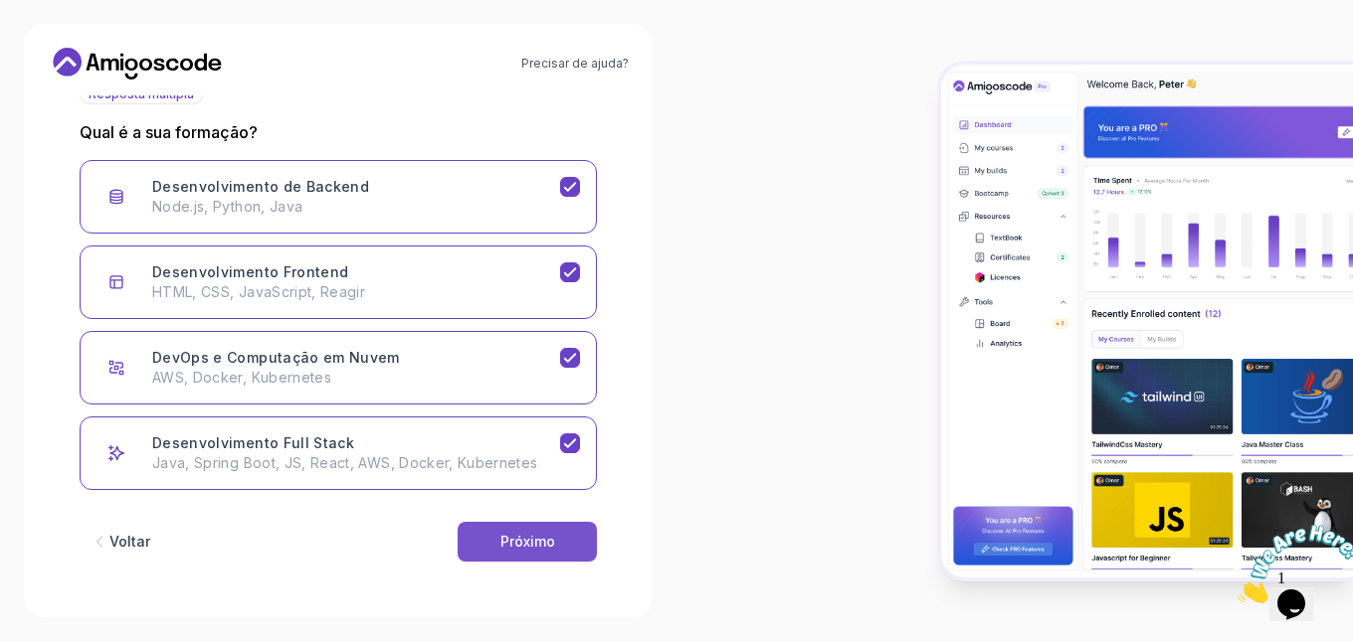
click at [506, 538] on font "Próximo" at bounding box center [527, 541] width 55 height 17
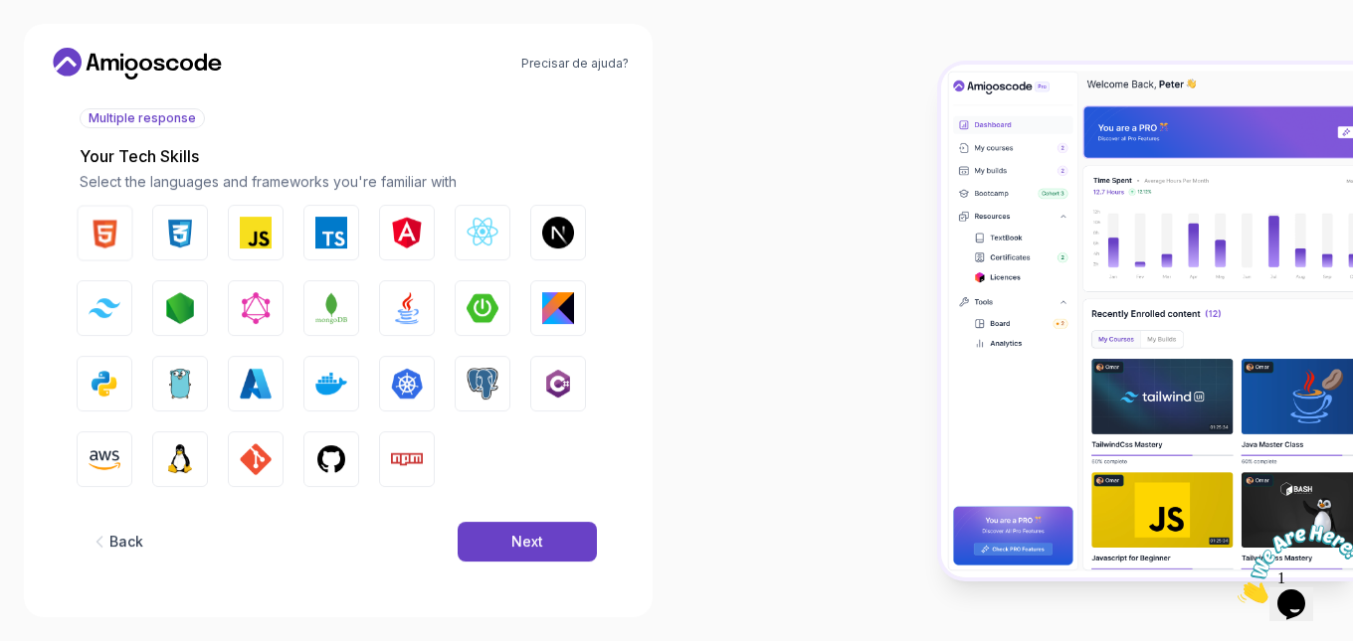
scroll to position [227, 0]
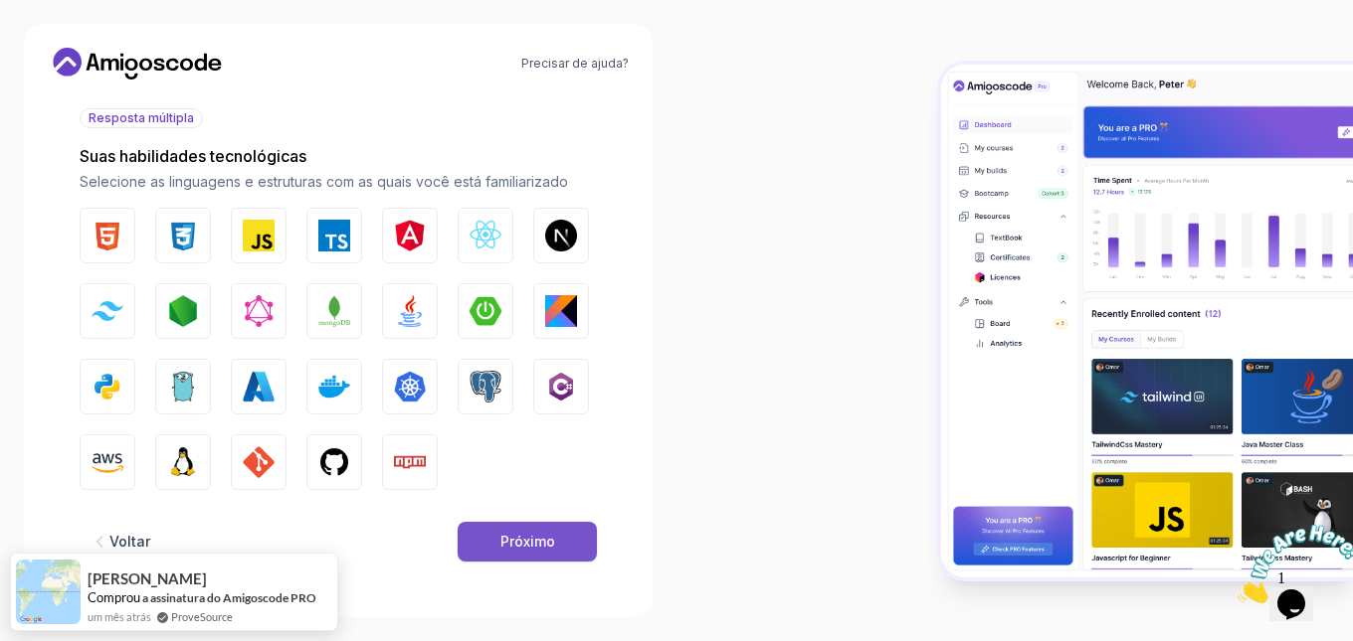
click at [547, 533] on font "Próximo" at bounding box center [527, 541] width 55 height 17
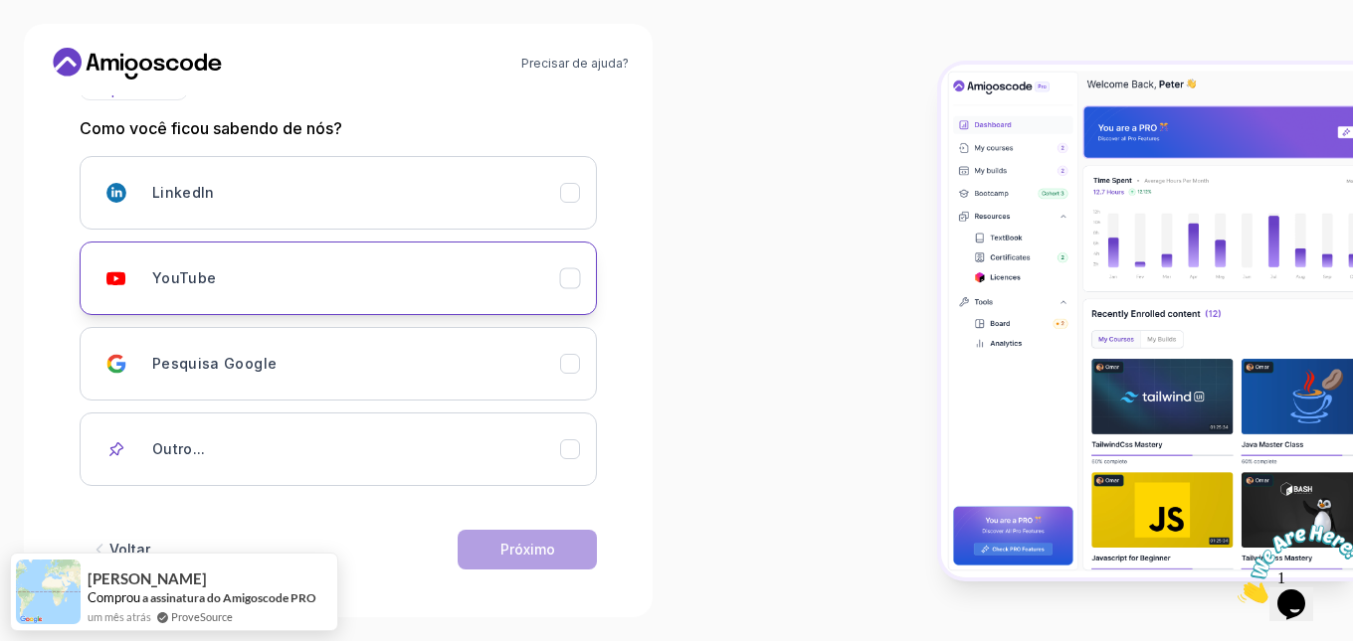
scroll to position [263, 0]
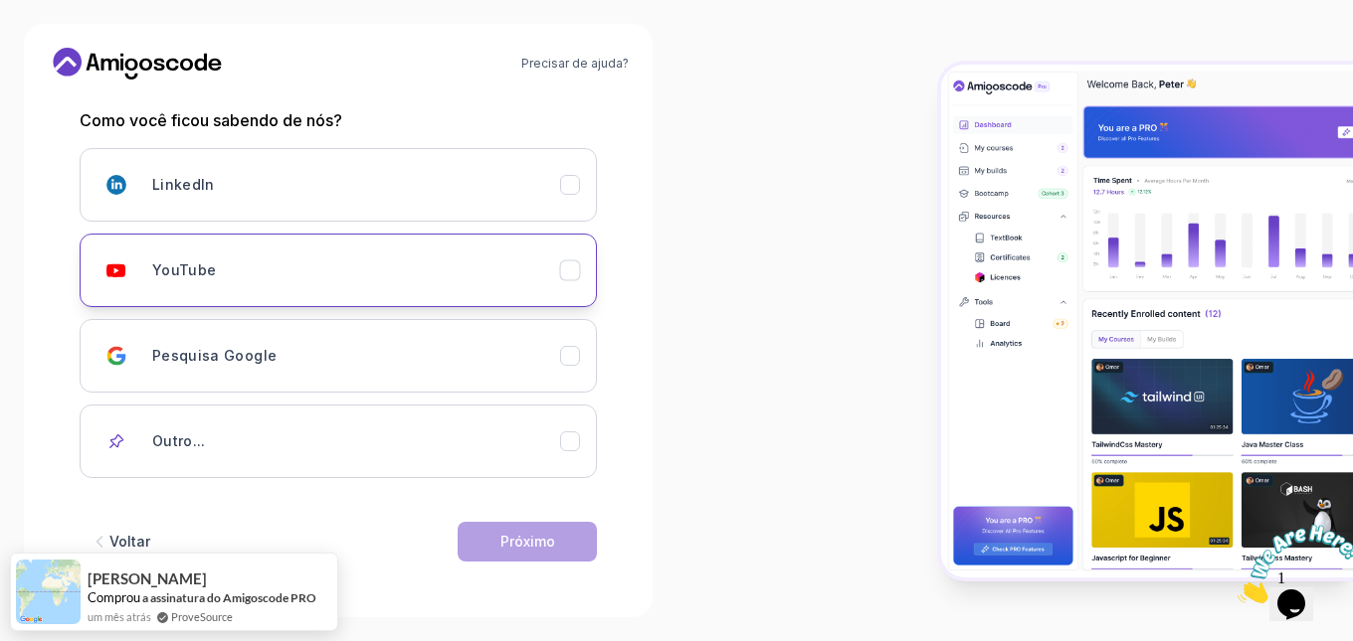
click at [273, 264] on div "YouTube" at bounding box center [356, 271] width 408 height 40
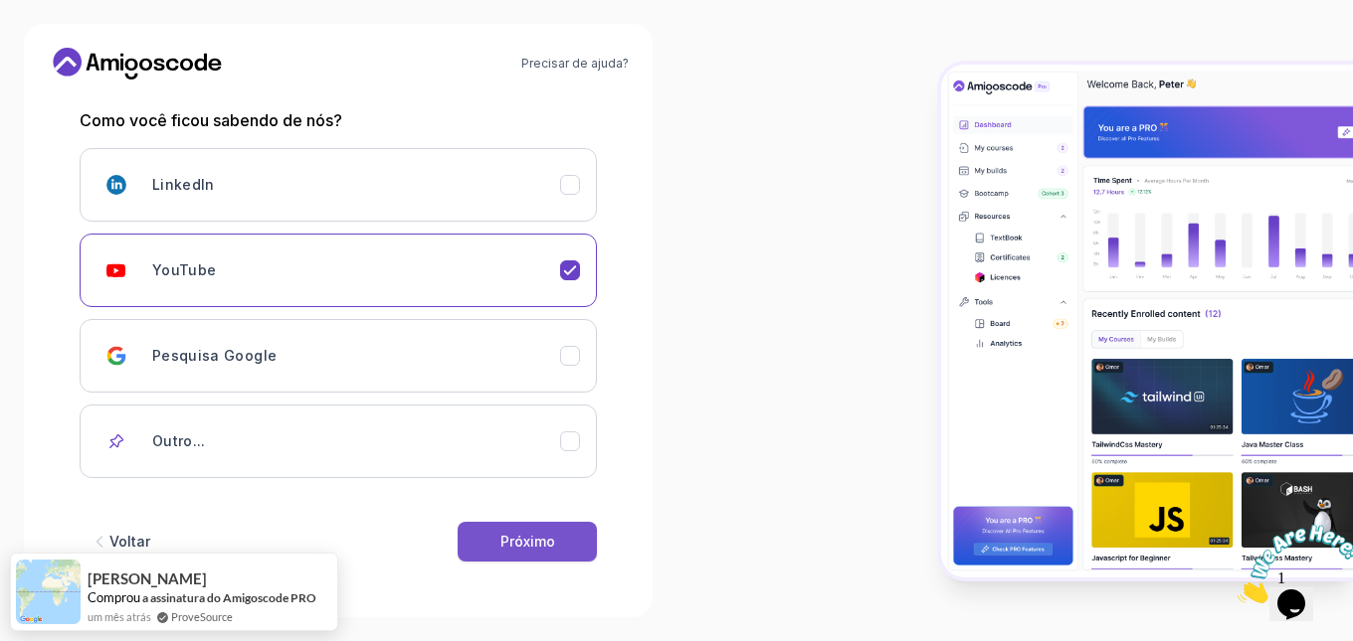
click at [518, 543] on font "Próximo" at bounding box center [527, 541] width 55 height 17
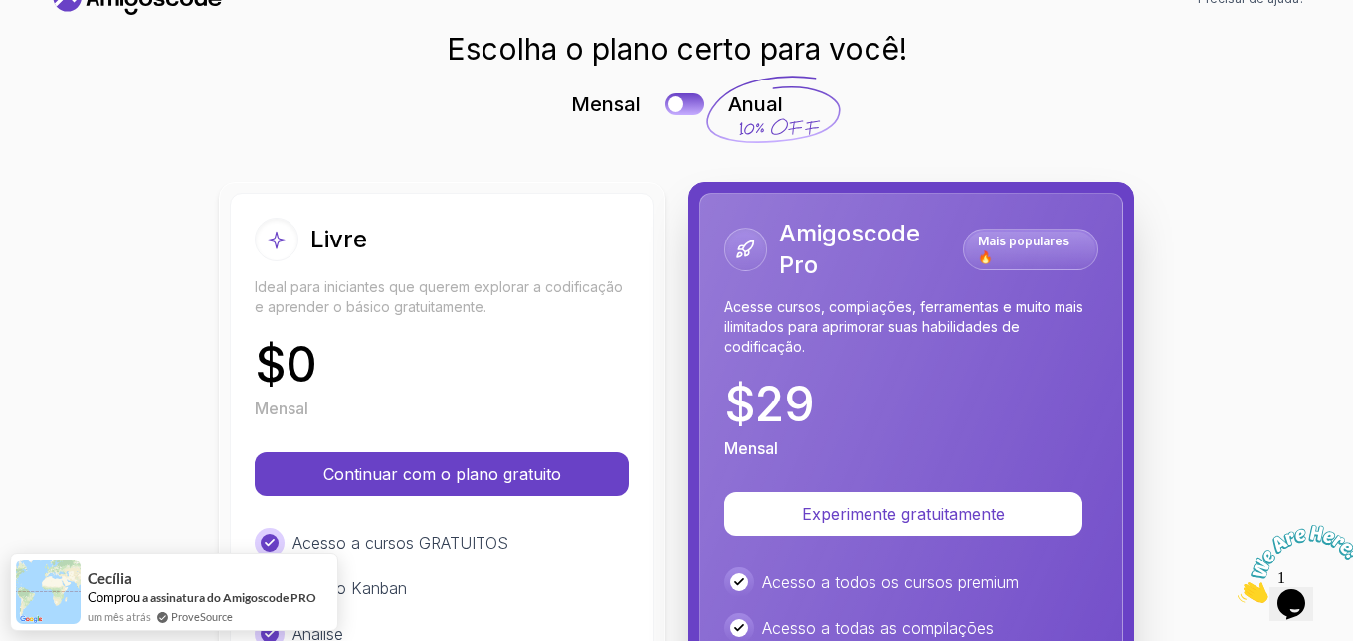
scroll to position [99, 0]
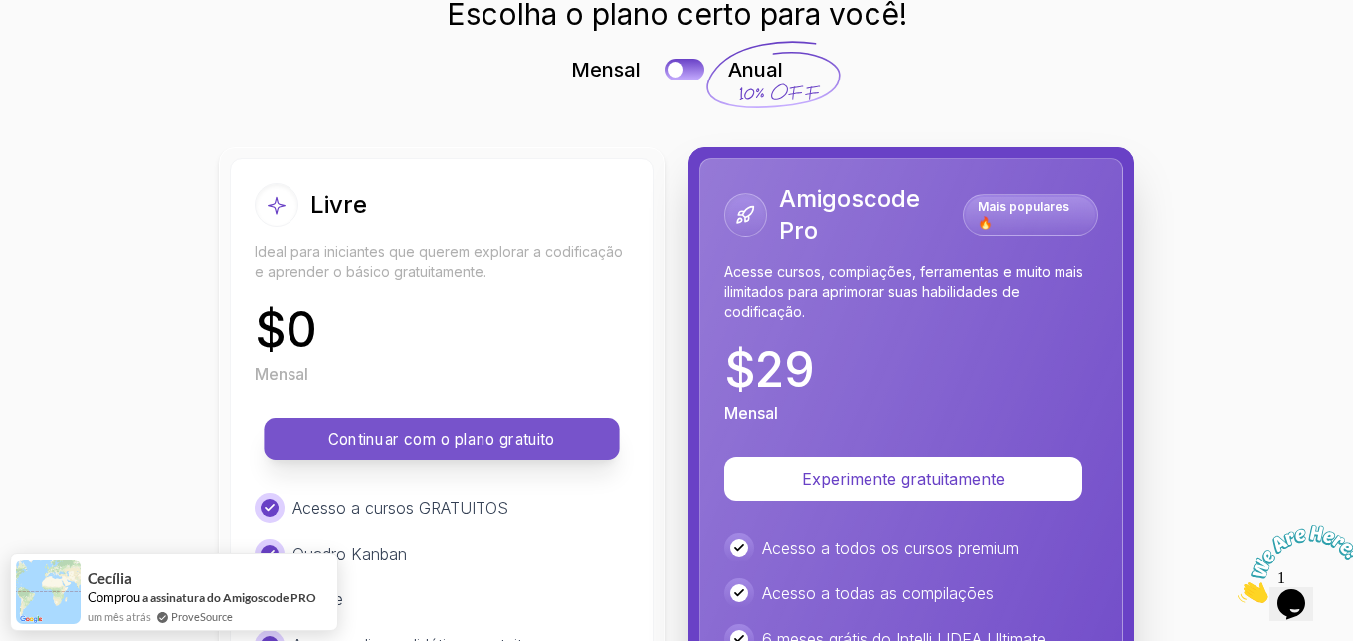
click at [467, 432] on font "Continuar com o plano gratuito" at bounding box center [441, 440] width 226 height 19
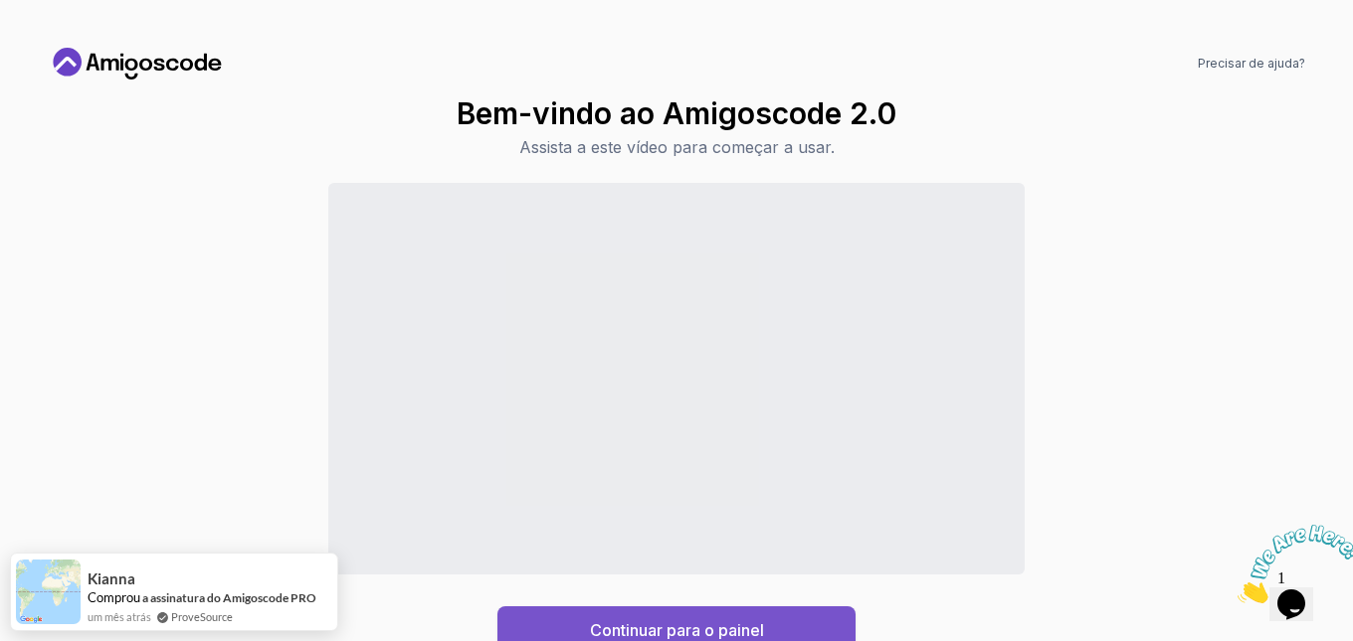
click at [678, 622] on font "Continuar para o painel" at bounding box center [677, 631] width 174 height 20
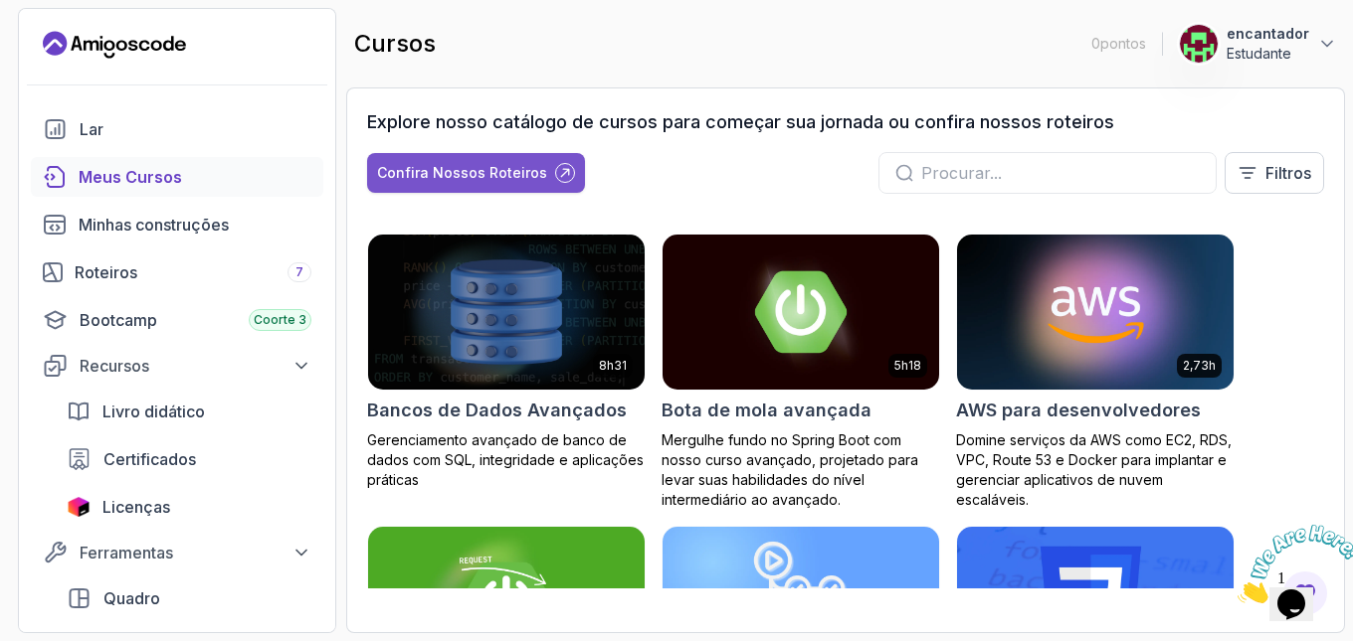
click at [555, 164] on div at bounding box center [565, 173] width 20 height 20
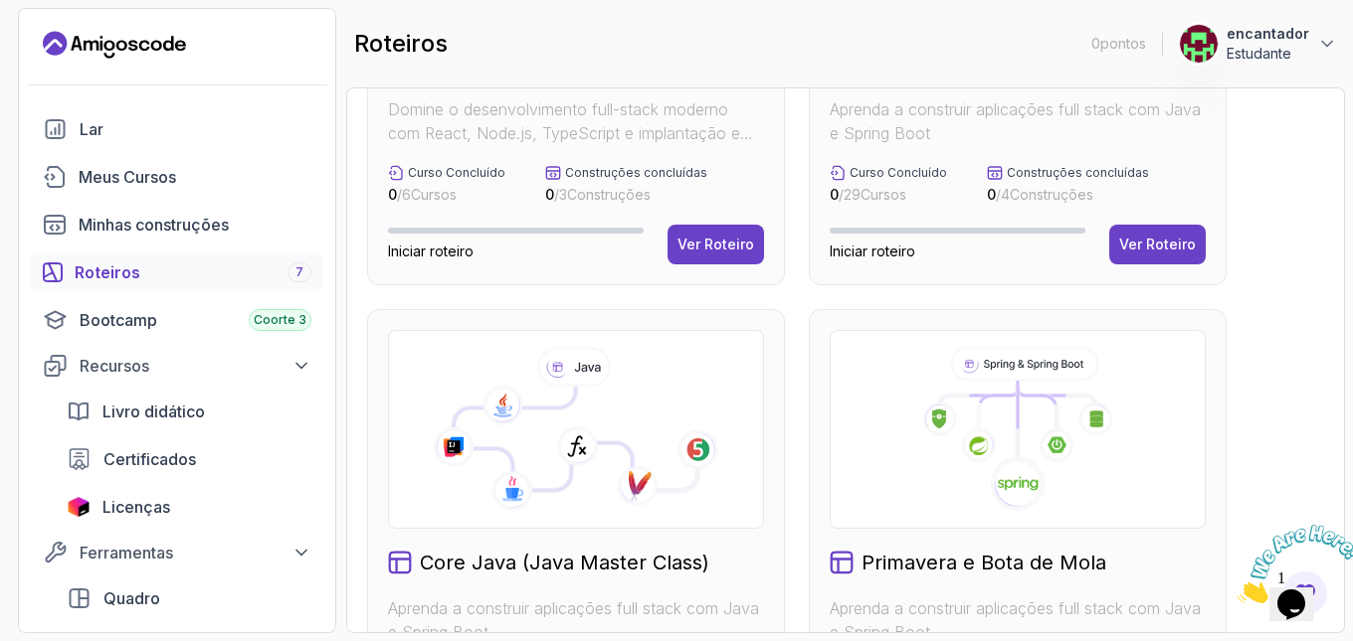
scroll to position [199, 0]
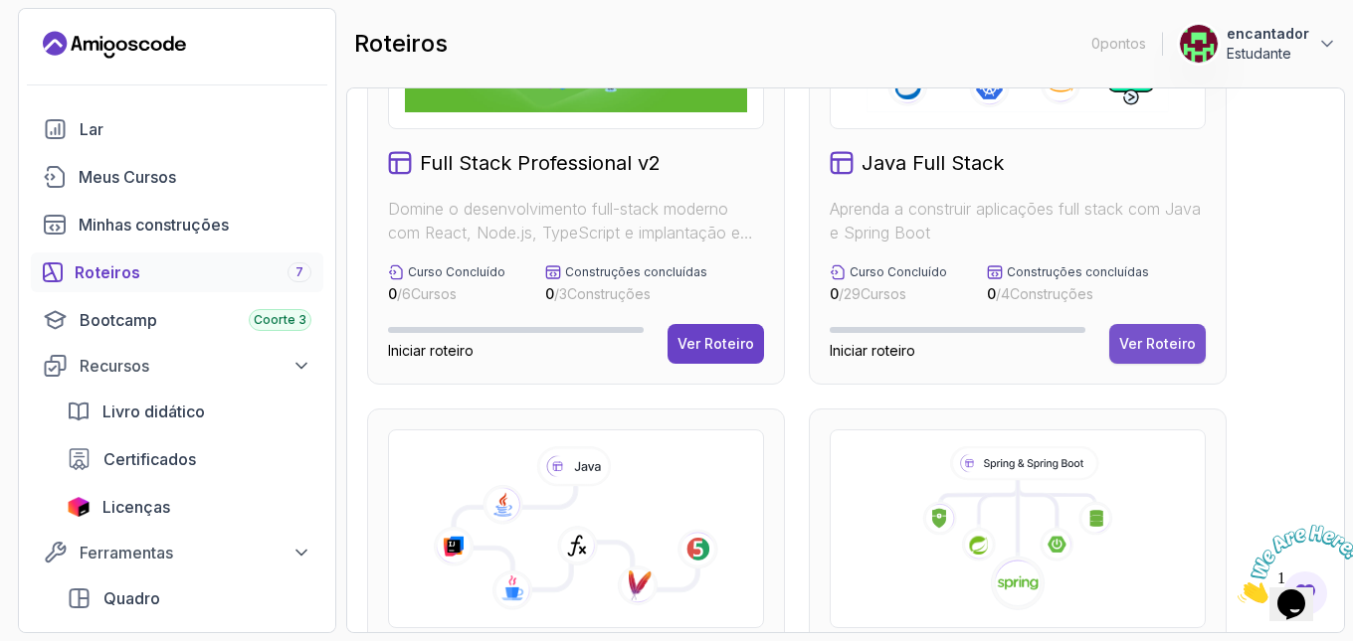
click at [1161, 346] on font "Ver Roteiro" at bounding box center [1157, 343] width 77 height 17
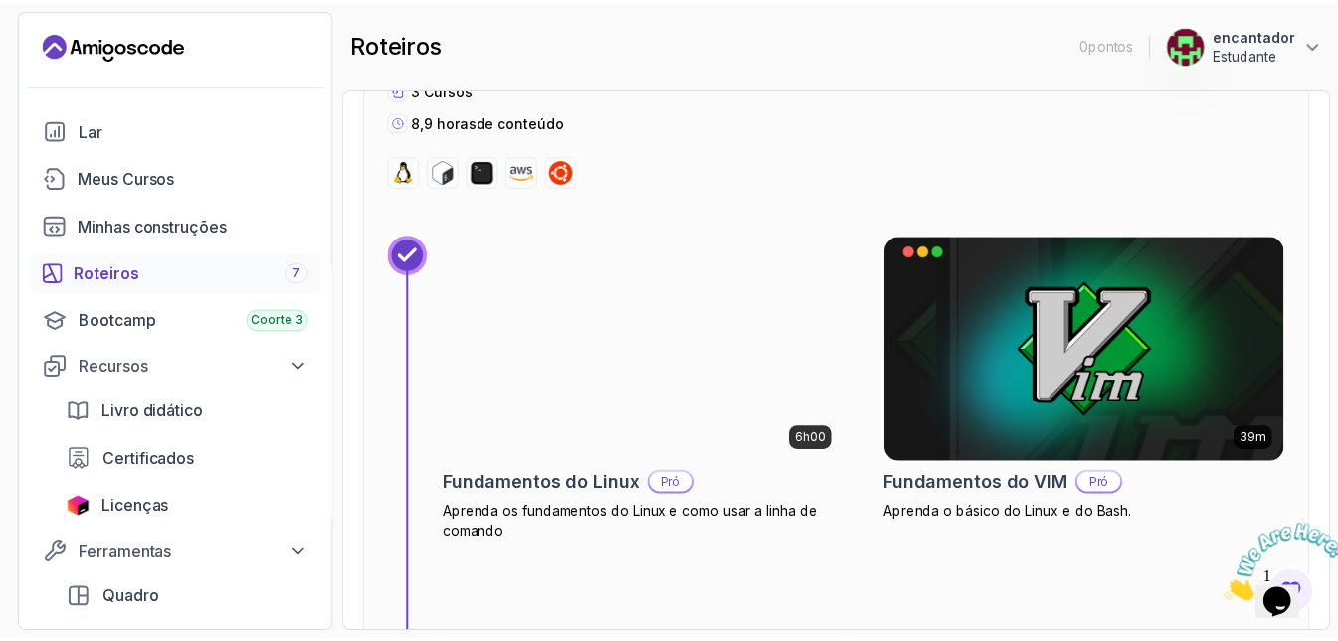
scroll to position [915, 0]
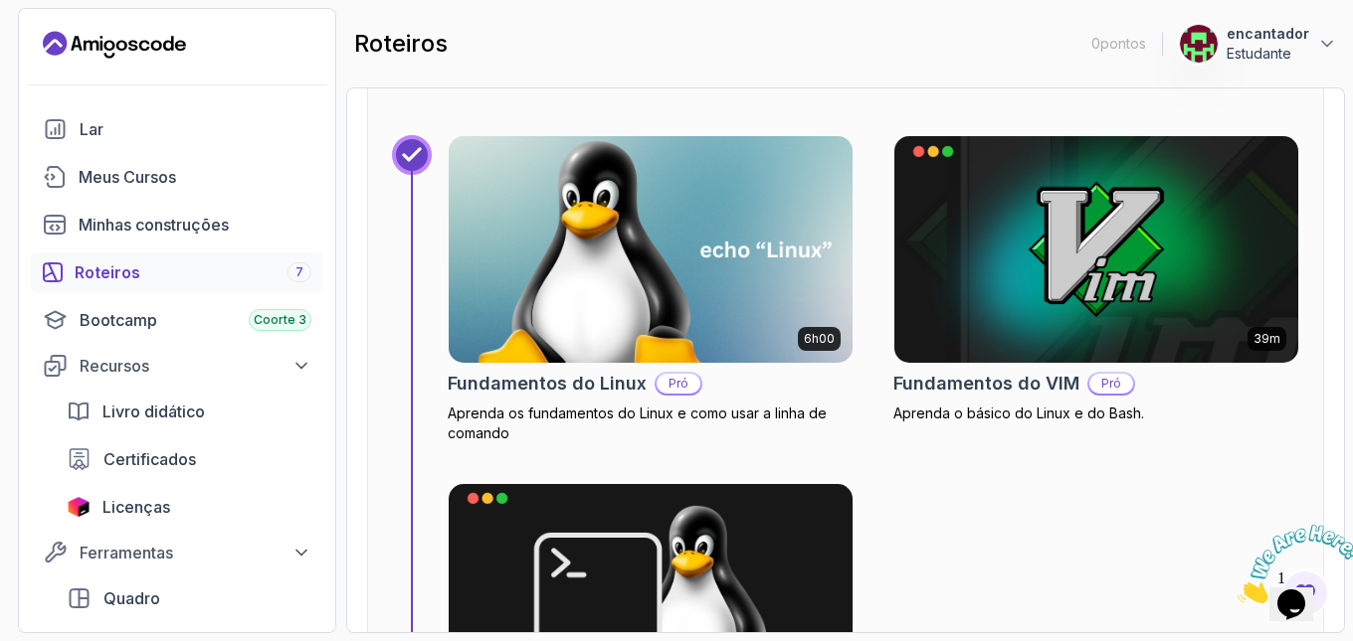
click at [656, 247] on img at bounding box center [651, 249] width 424 height 238
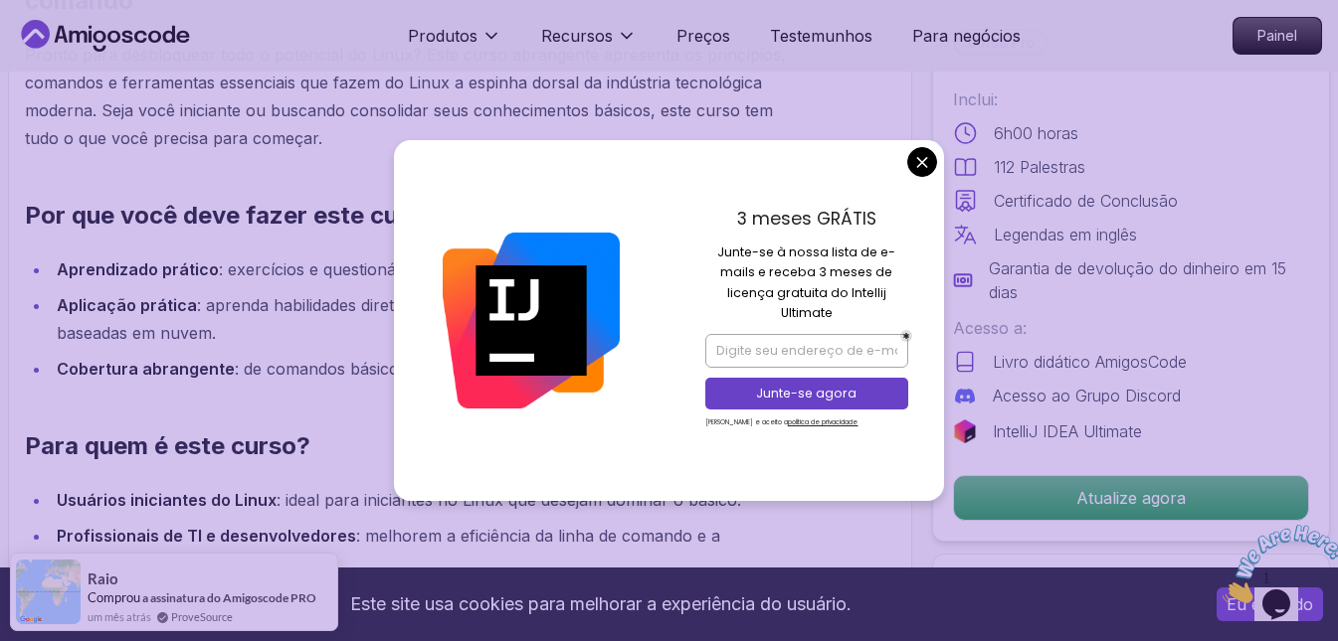
scroll to position [1790, 0]
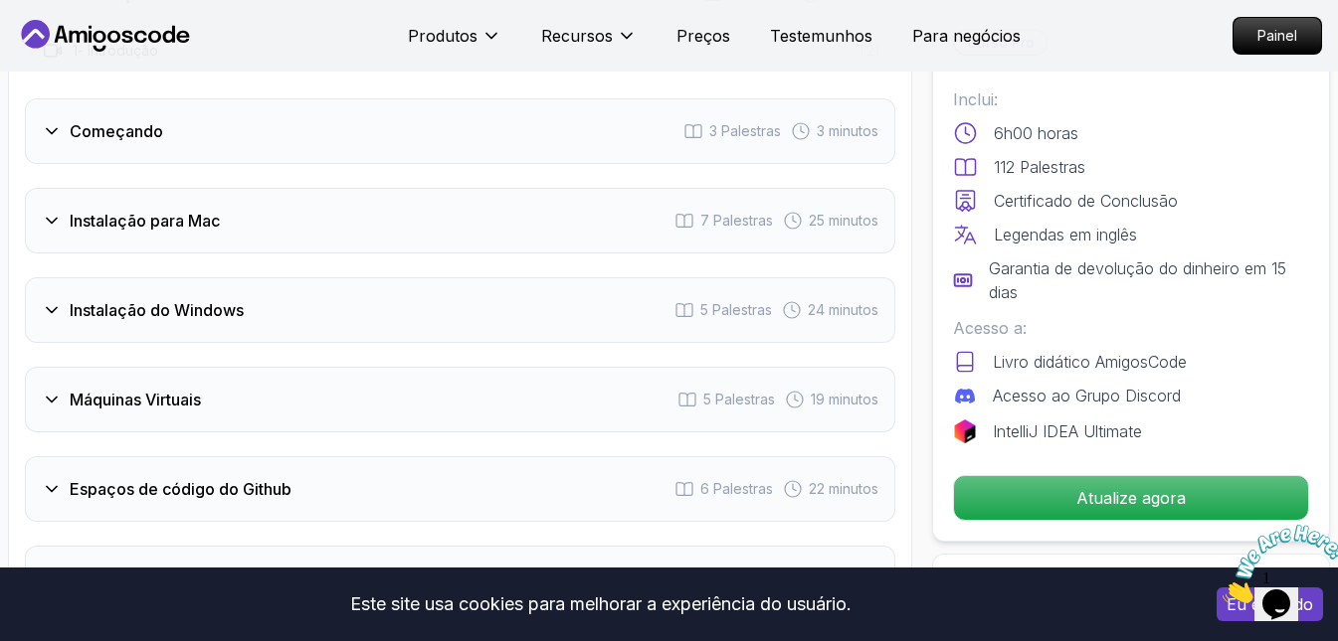
scroll to position [2785, 0]
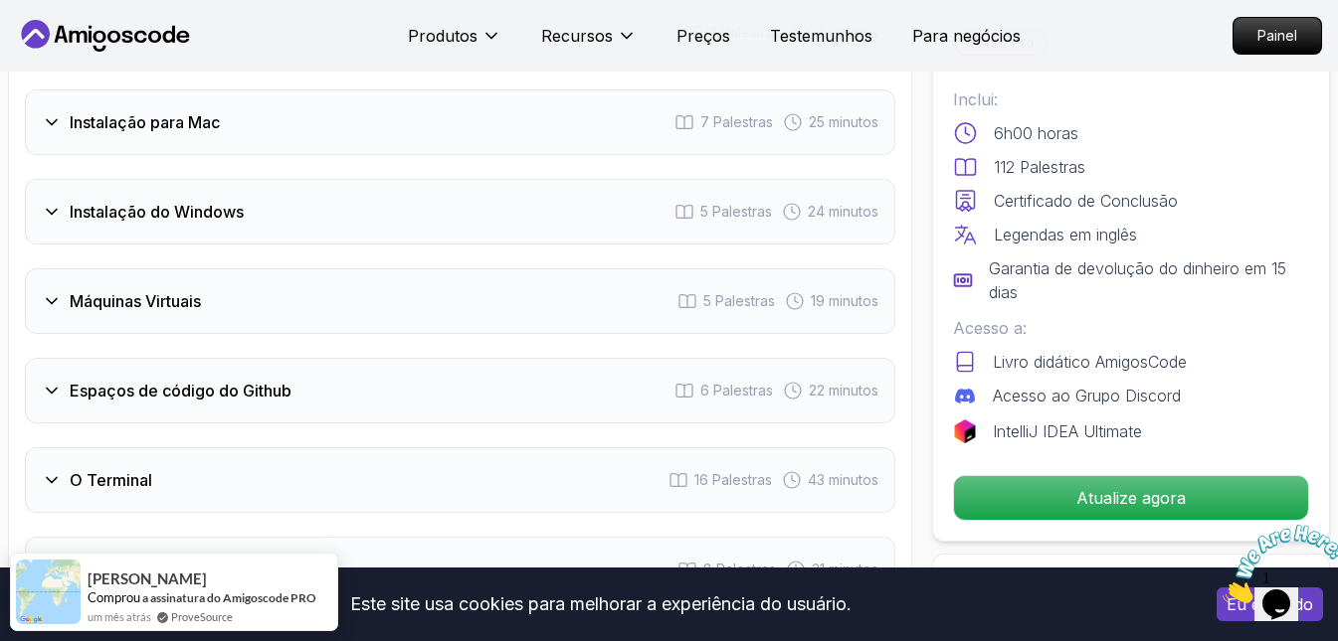
click at [182, 209] on font "Instalação do Windows" at bounding box center [157, 212] width 174 height 20
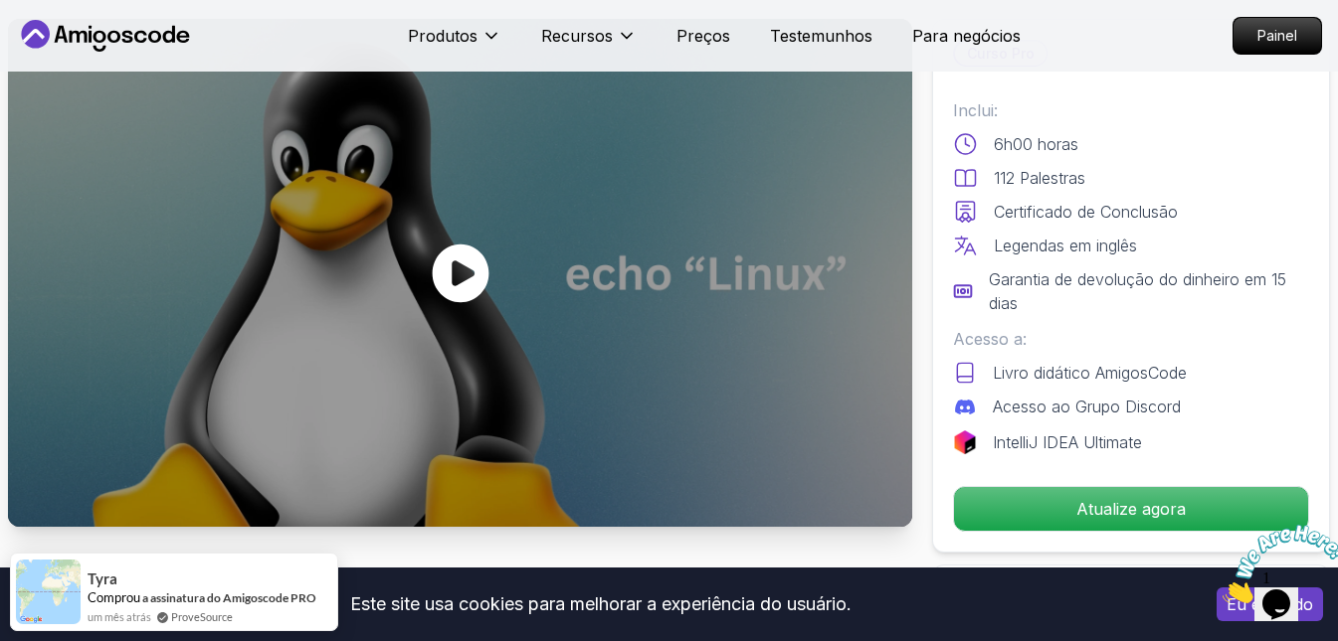
scroll to position [99, 0]
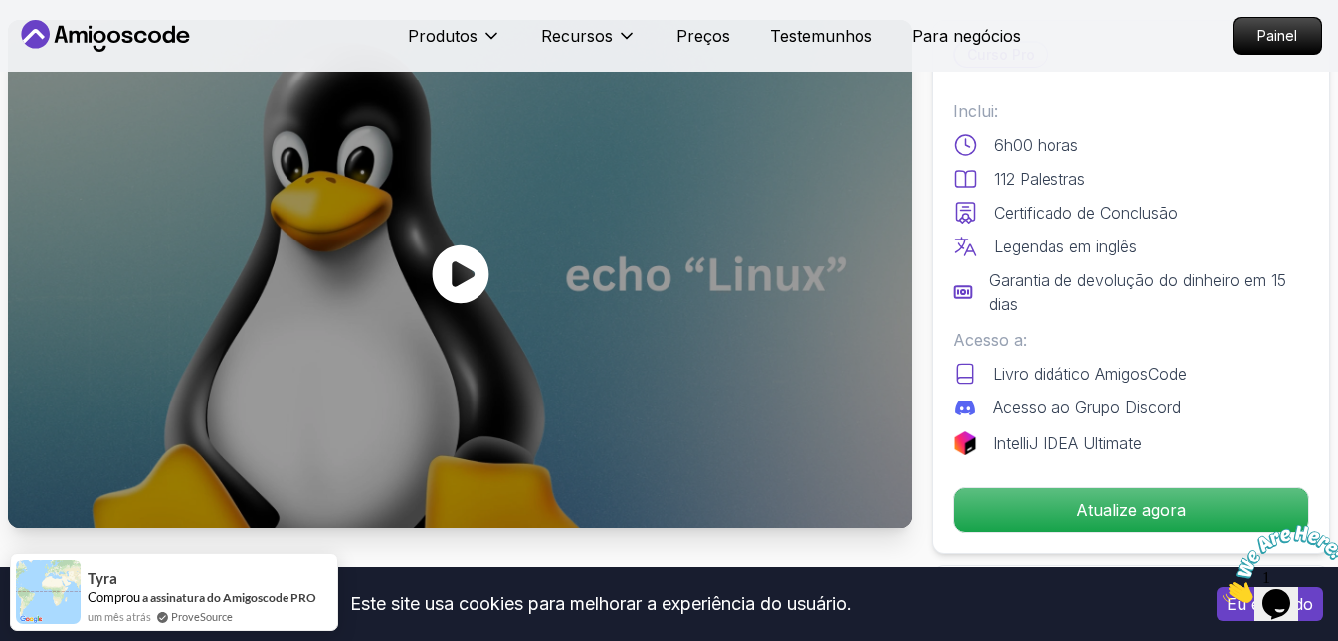
click at [458, 281] on icon at bounding box center [461, 275] width 60 height 60
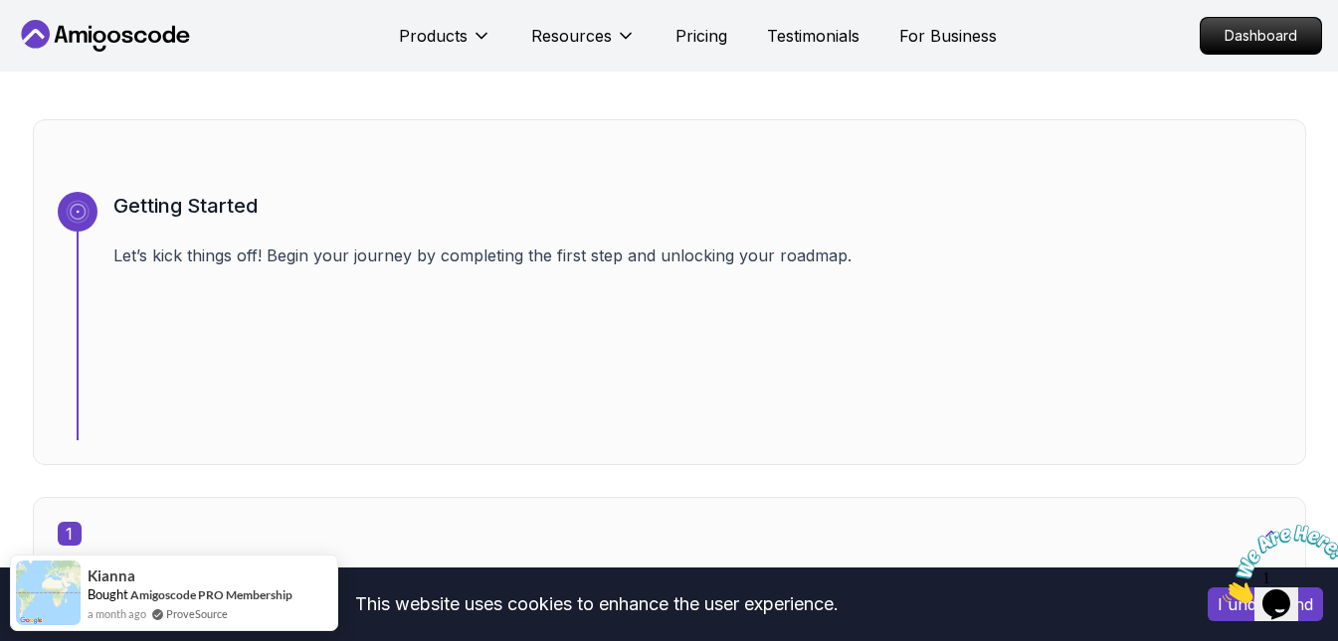
scroll to position [1193, 0]
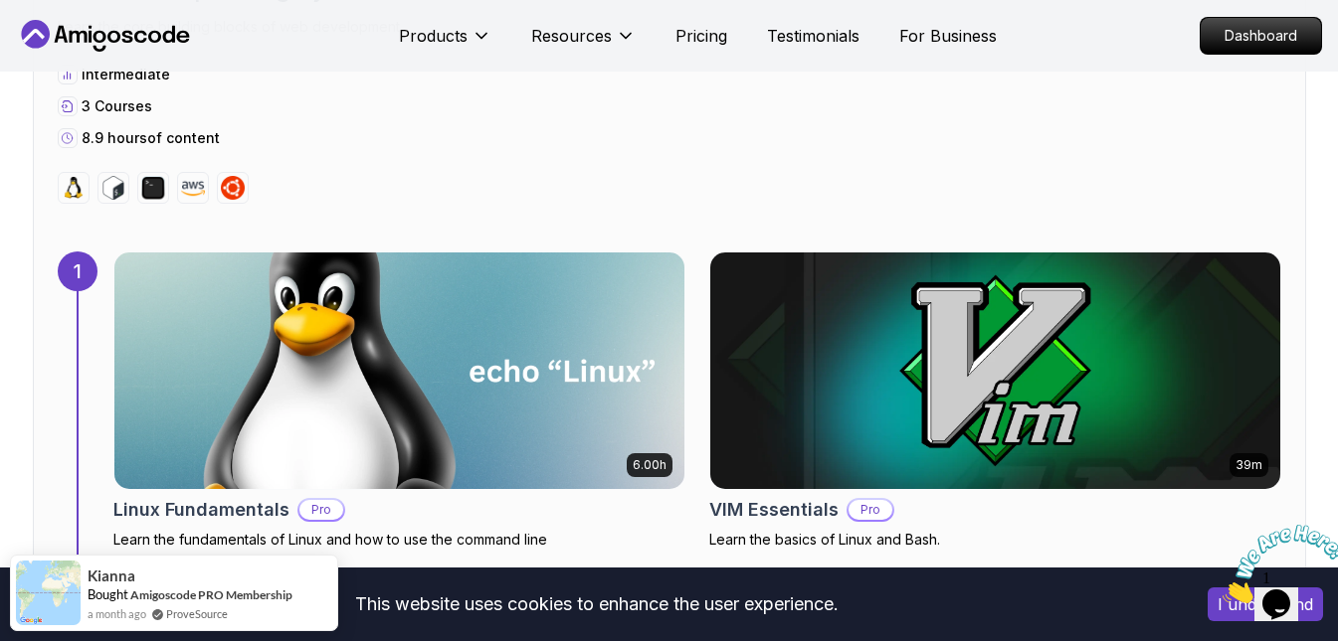
click at [463, 356] on img at bounding box center [398, 371] width 599 height 249
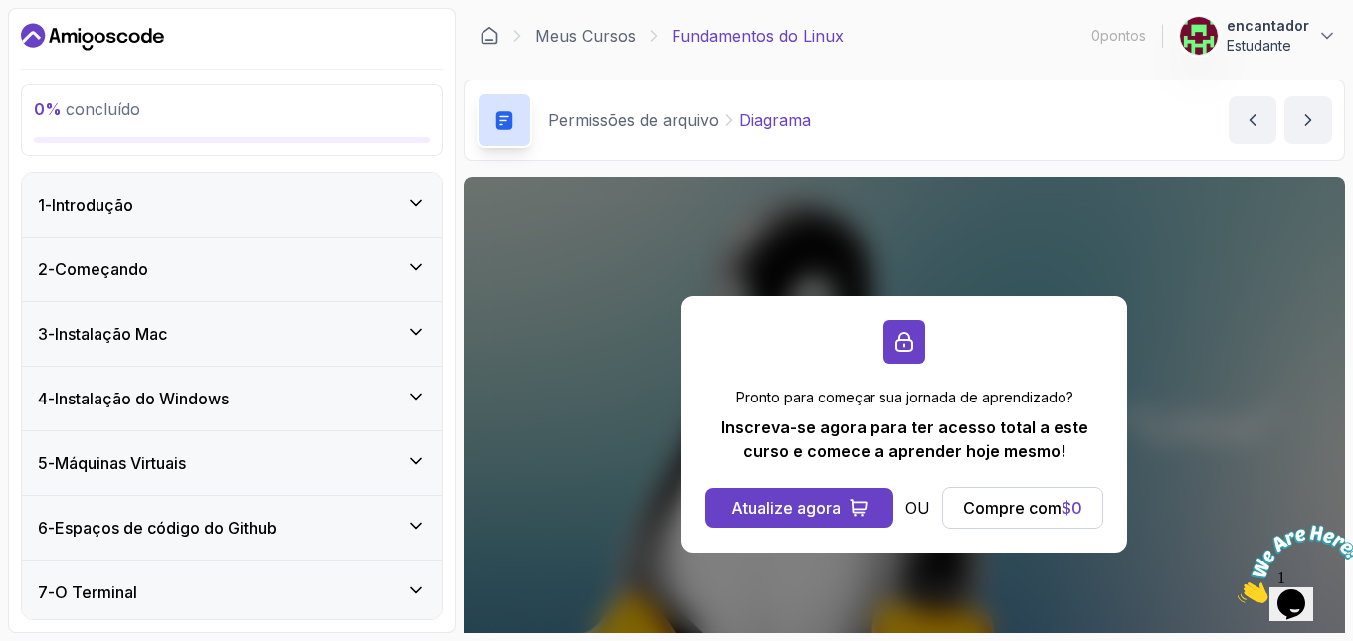
click at [237, 520] on font "Espaços de código do Github" at bounding box center [166, 528] width 222 height 20
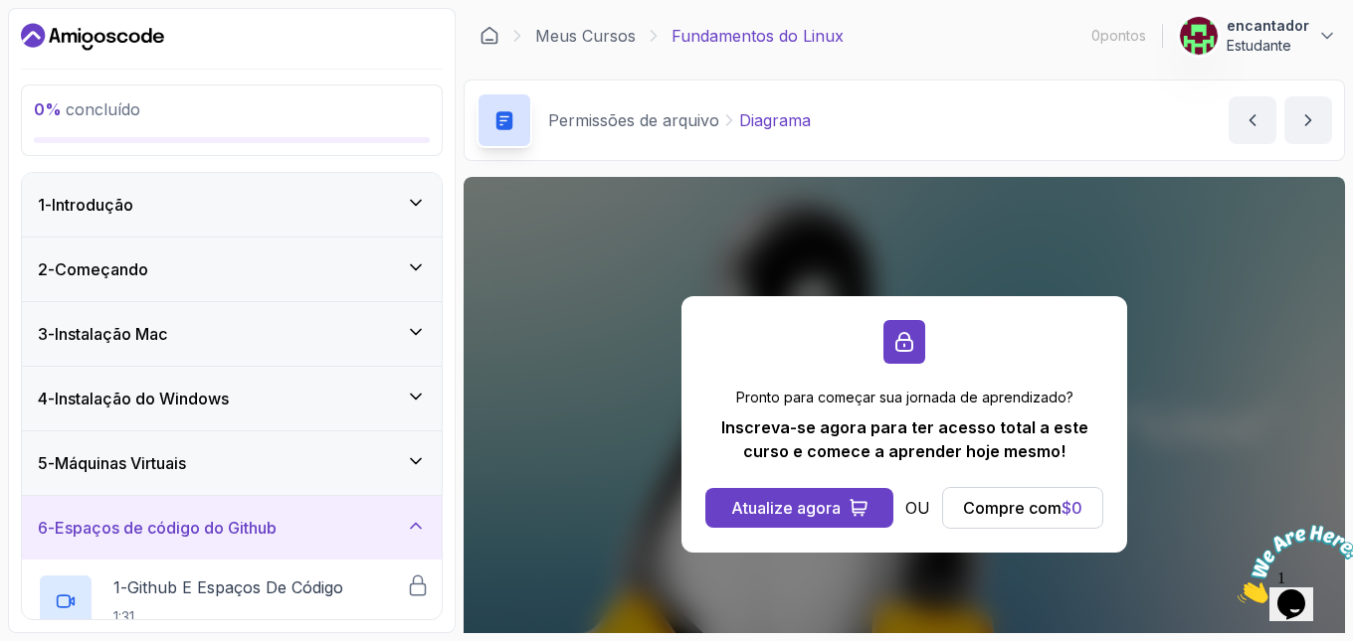
click at [193, 397] on font "Instalação do Windows" at bounding box center [142, 399] width 174 height 20
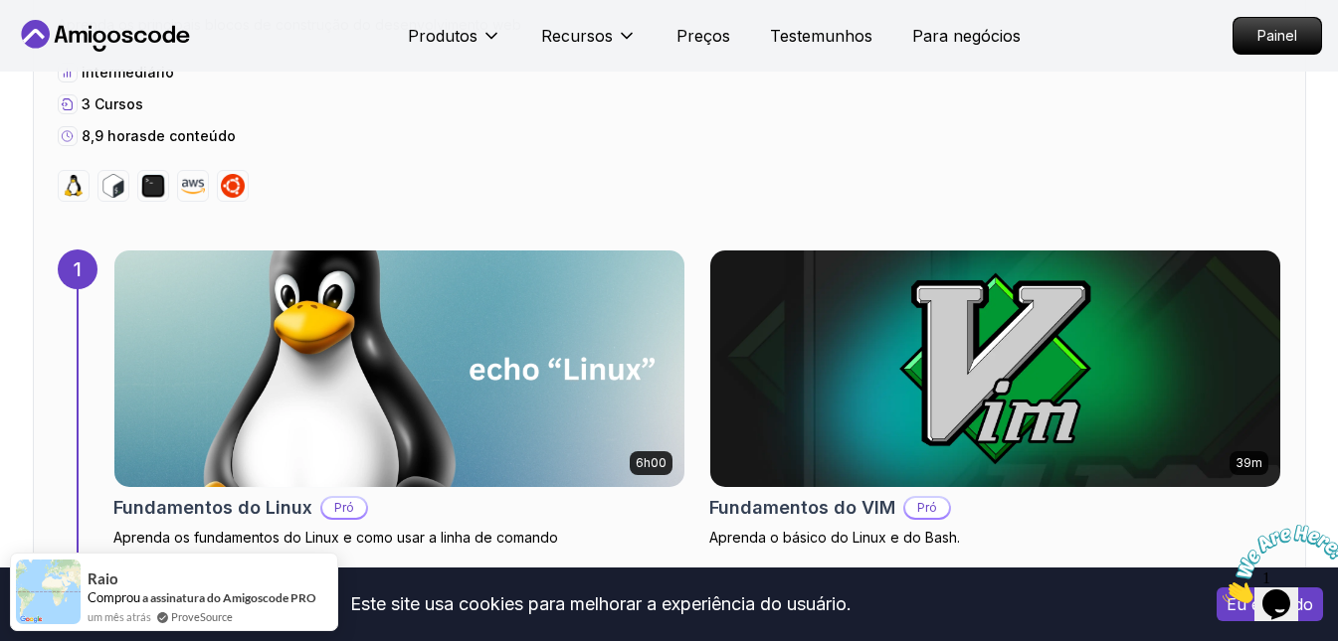
scroll to position [1392, 0]
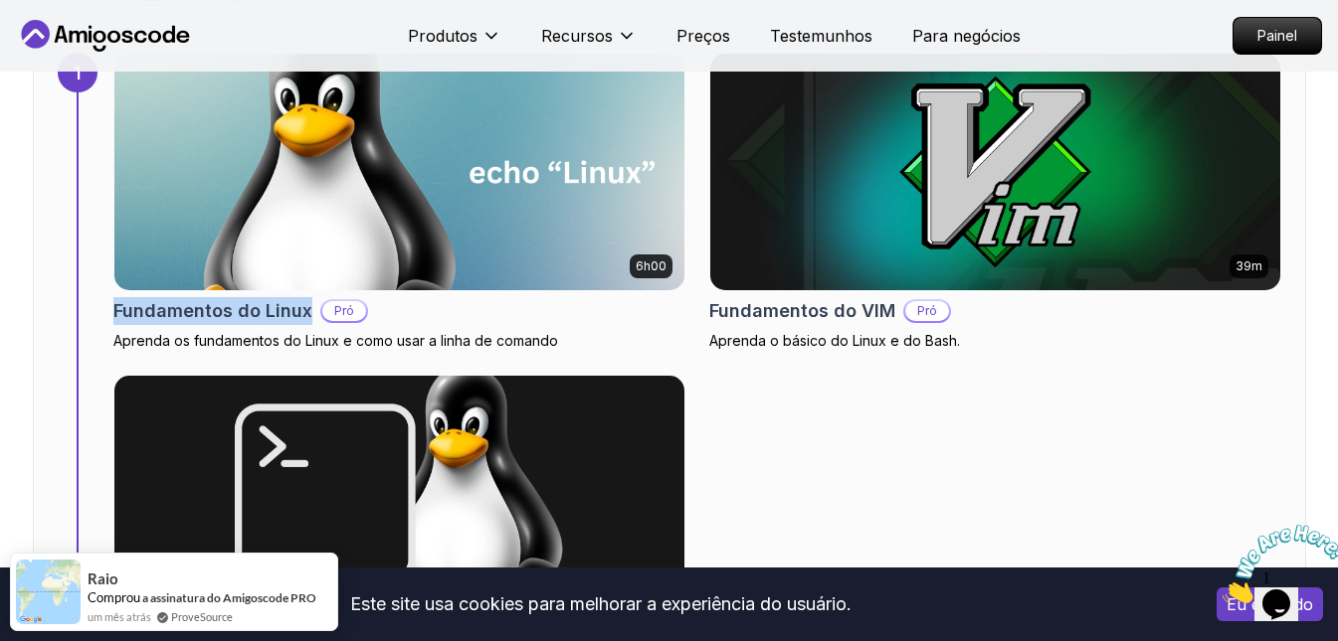
drag, startPoint x: 107, startPoint y: 310, endPoint x: 307, endPoint y: 307, distance: 199.9
click at [307, 307] on div "1 6h00 Fundamentos do Linux Pró Aprenda os fundamentos do Linux e como usar a l…" at bounding box center [669, 373] width 1223 height 640
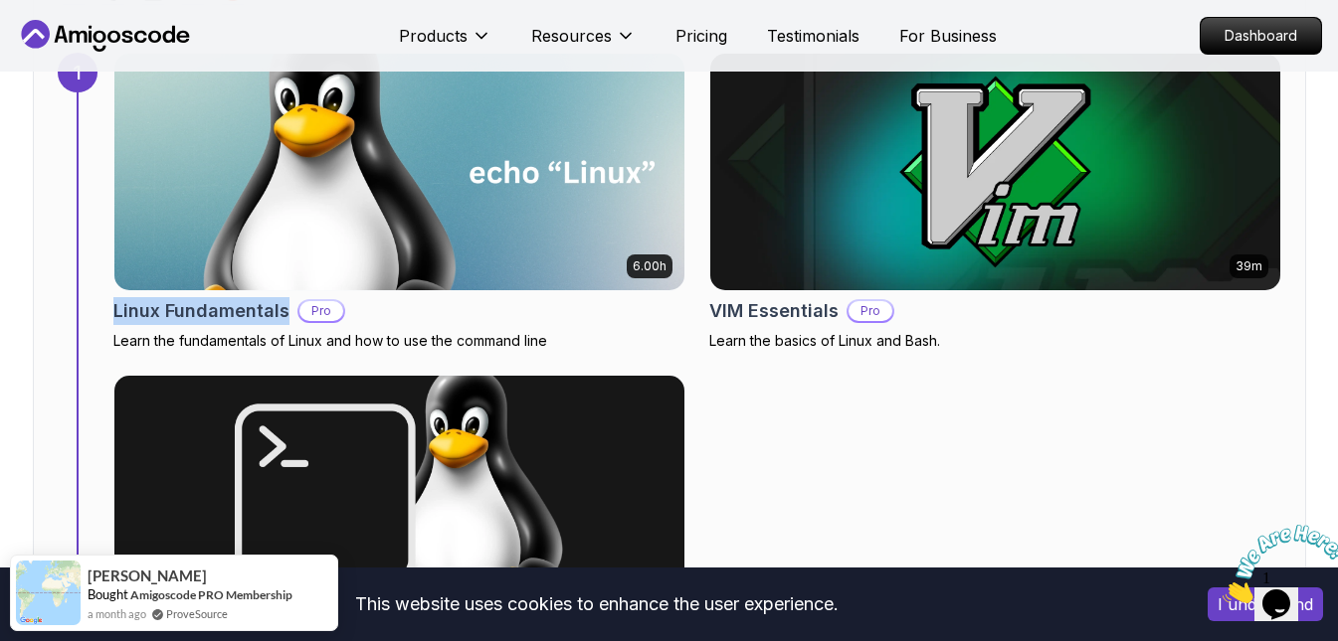
drag, startPoint x: 110, startPoint y: 307, endPoint x: 288, endPoint y: 311, distance: 178.1
click at [288, 311] on div "1 6.00h Linux Fundamentals Pro Learn the fundamentals of Linux and how to use t…" at bounding box center [669, 373] width 1223 height 640
copy h2 "Linux Fundamentals"
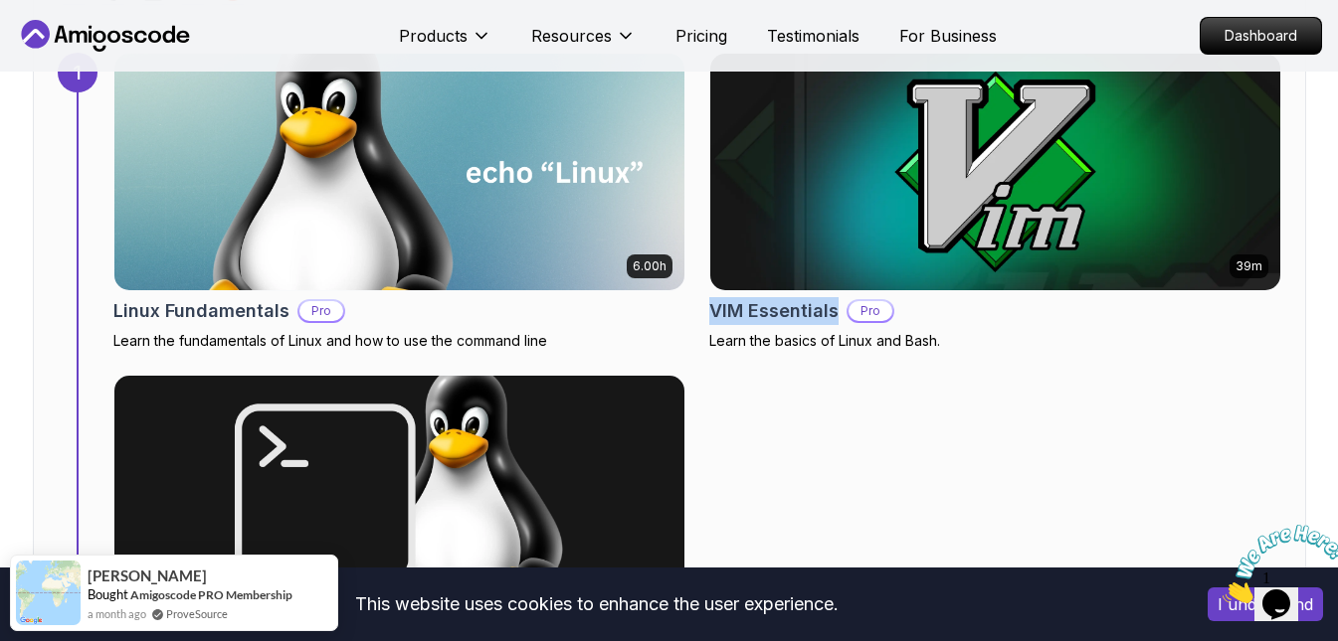
drag, startPoint x: 706, startPoint y: 308, endPoint x: 835, endPoint y: 309, distance: 129.3
click at [835, 309] on div "6.00h Linux Fundamentals Pro Learn the fundamentals of Linux and how to use the…" at bounding box center [697, 373] width 1168 height 640
copy h2 "VIM Essentials"
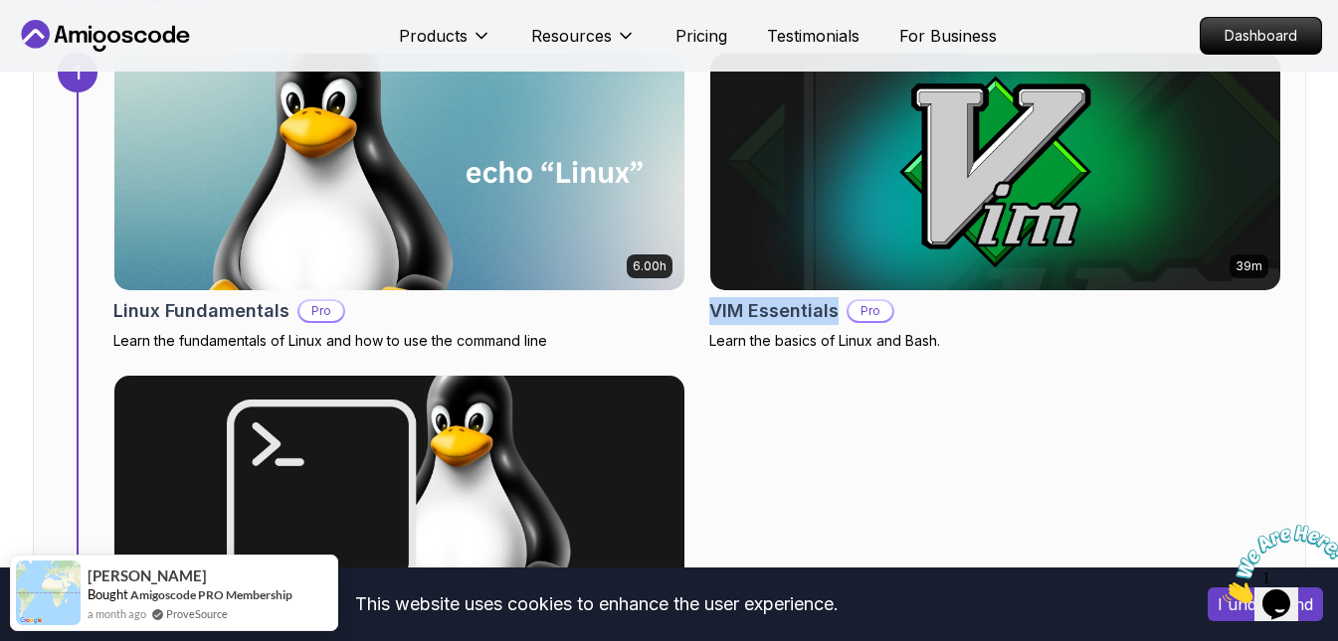
scroll to position [1691, 0]
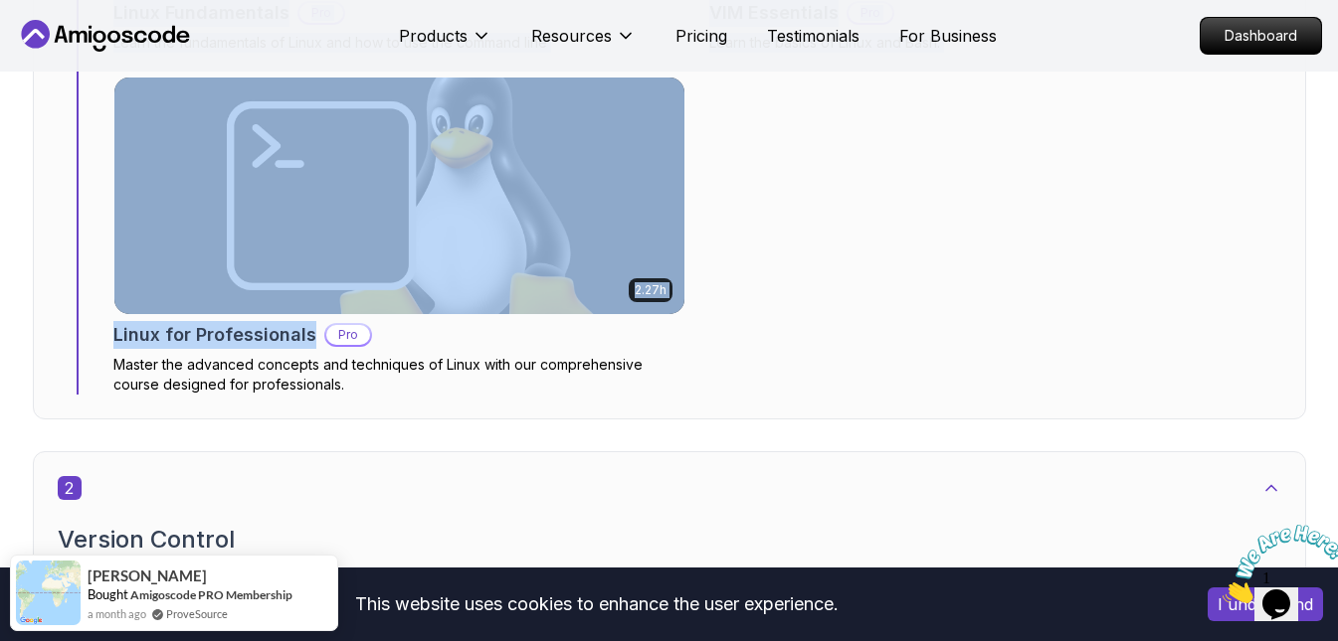
drag, startPoint x: 97, startPoint y: 332, endPoint x: 309, endPoint y: 333, distance: 211.8
click at [309, 333] on div "1 6.00h Linux Fundamentals Pro Learn the fundamentals of Linux and how to use t…" at bounding box center [669, 74] width 1223 height 640
click at [188, 332] on h2 "Linux for Professionals" at bounding box center [214, 335] width 203 height 28
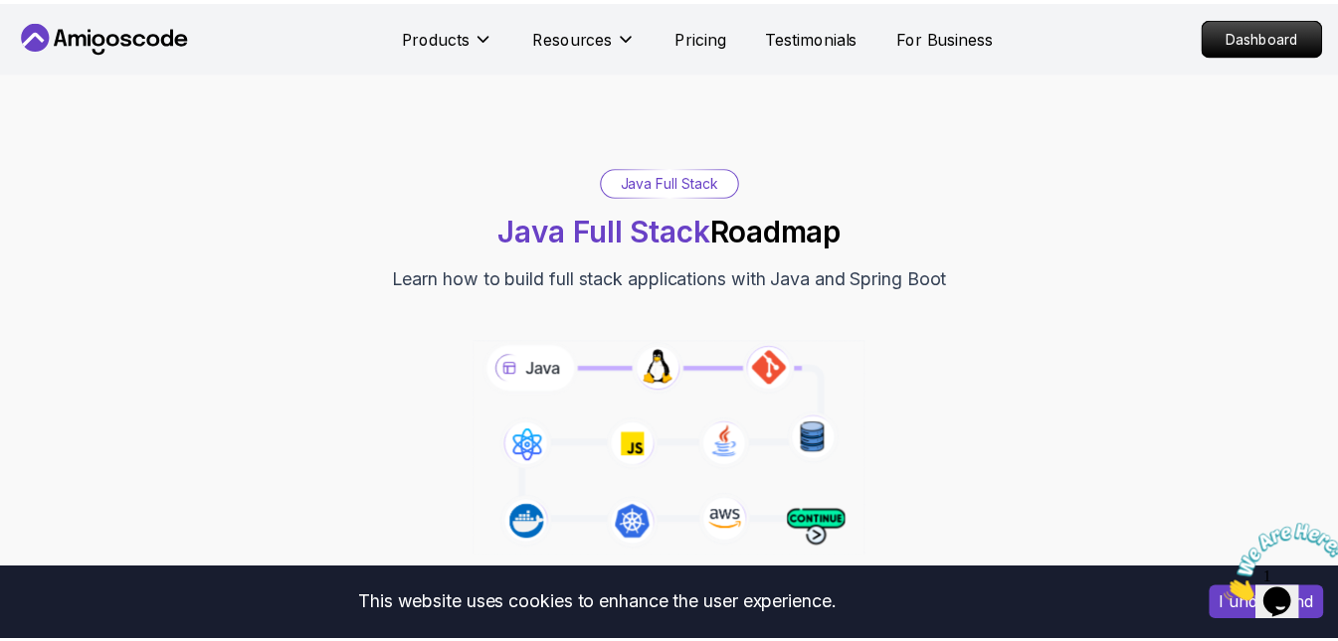
scroll to position [1691, 0]
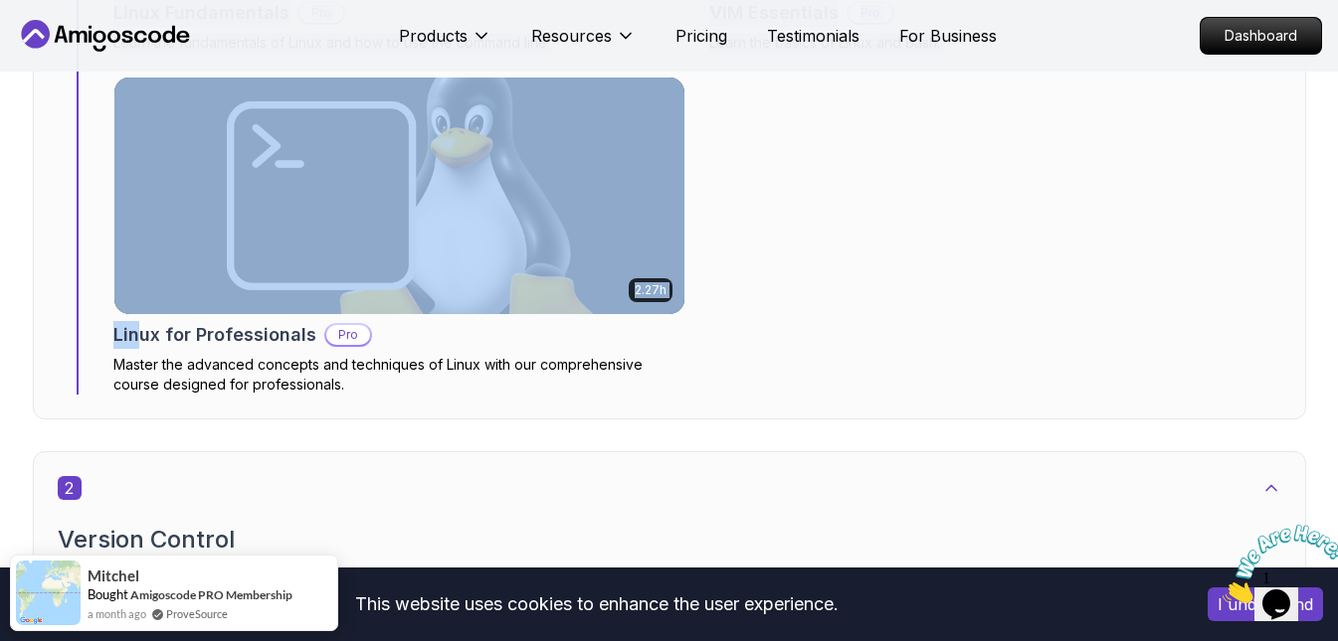
drag, startPoint x: 106, startPoint y: 337, endPoint x: 130, endPoint y: 335, distance: 24.0
click at [130, 335] on div "1 6.00h Linux Fundamentals Pro Learn the fundamentals of Linux and how to use t…" at bounding box center [669, 74] width 1223 height 640
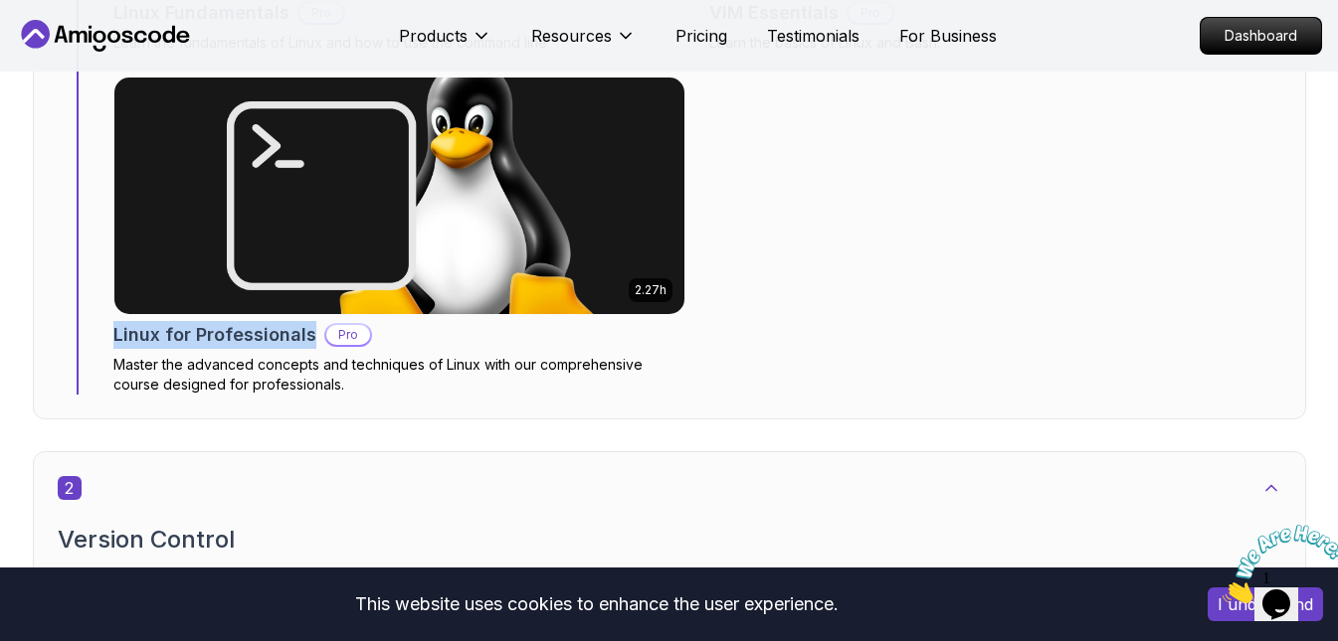
drag, startPoint x: 107, startPoint y: 331, endPoint x: 309, endPoint y: 334, distance: 201.9
click at [309, 334] on div "1 6.00h Linux Fundamentals Pro Learn the fundamentals of Linux and how to use t…" at bounding box center [669, 74] width 1223 height 640
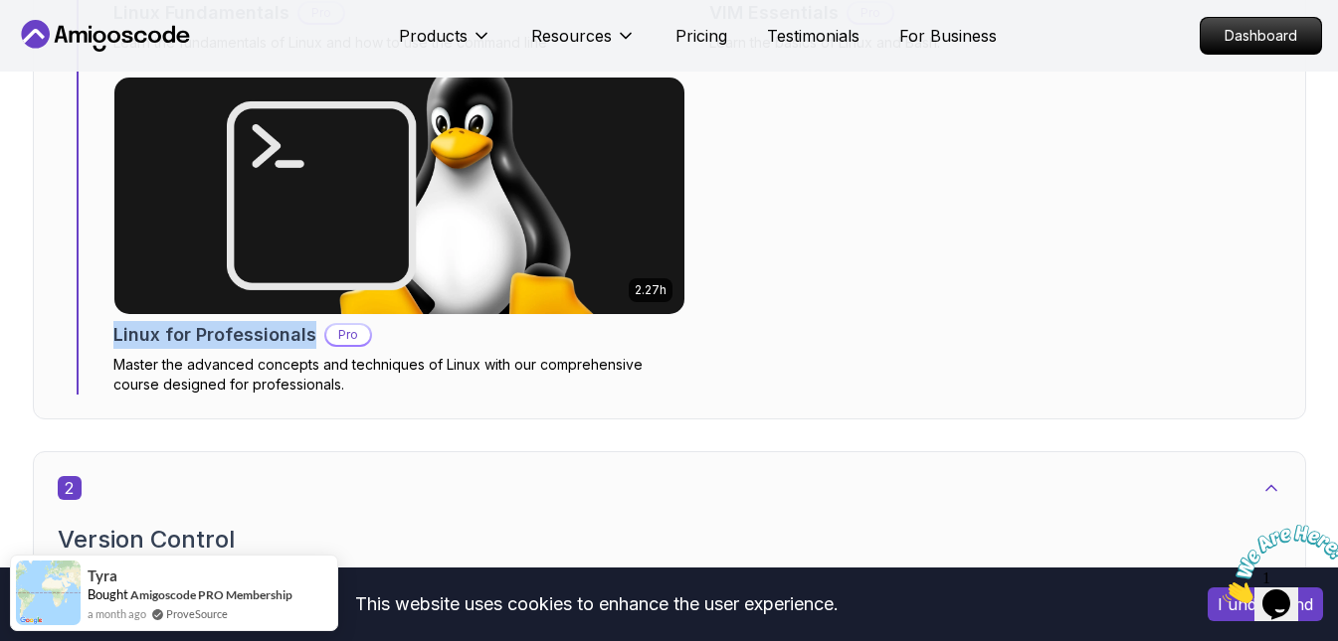
copy h2 "Linux for Professionals"
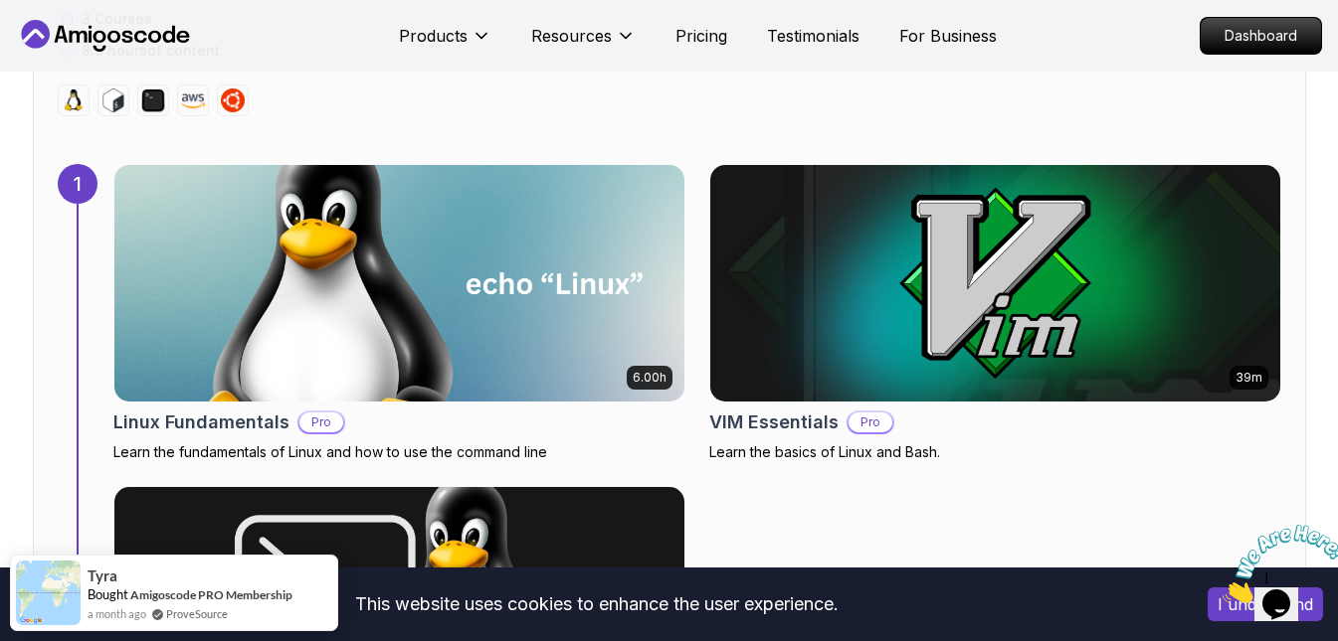
scroll to position [1293, 0]
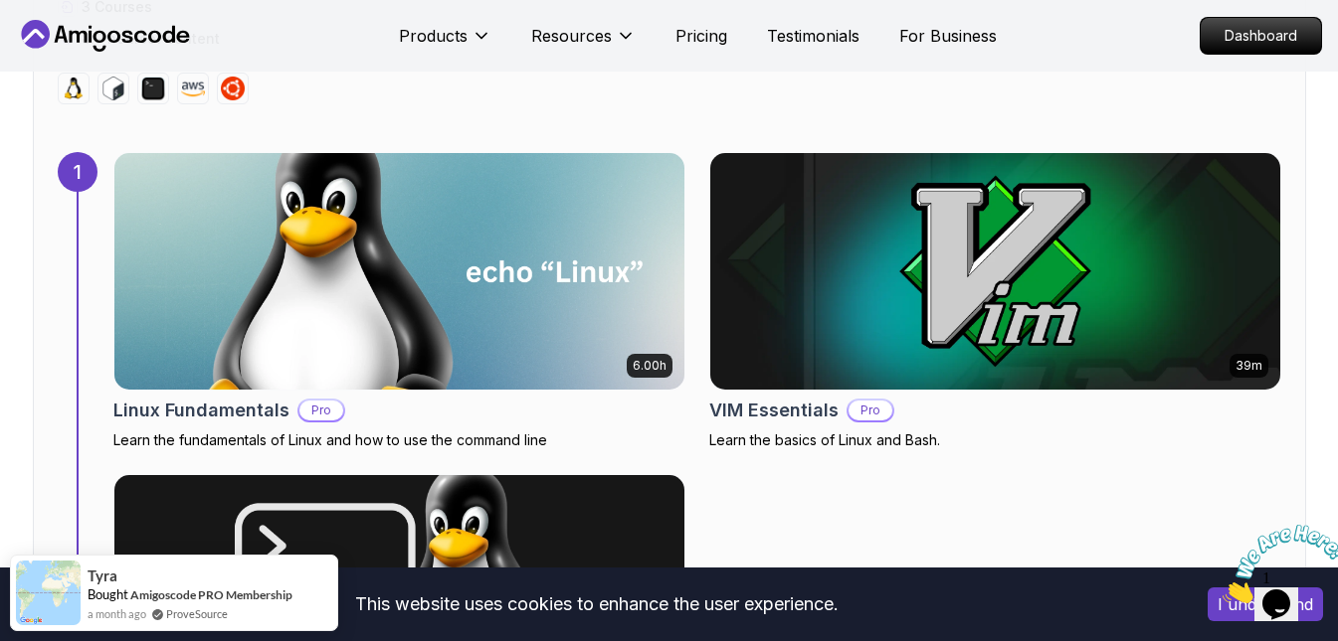
click at [563, 102] on div at bounding box center [669, 89] width 1223 height 32
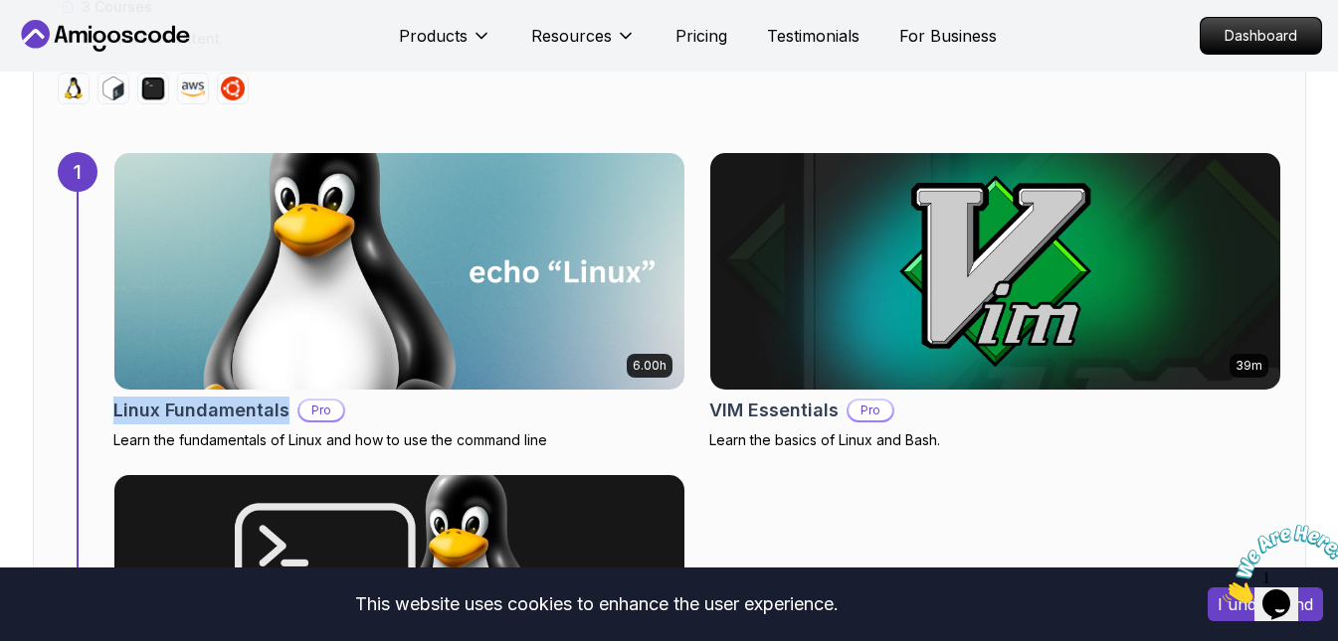
drag, startPoint x: 107, startPoint y: 408, endPoint x: 284, endPoint y: 414, distance: 177.1
click at [284, 414] on div "1 6.00h Linux Fundamentals Pro Learn the fundamentals of Linux and how to use t…" at bounding box center [669, 472] width 1223 height 640
copy h2 "Linux Fundamentals"
